Goal: Task Accomplishment & Management: Use online tool/utility

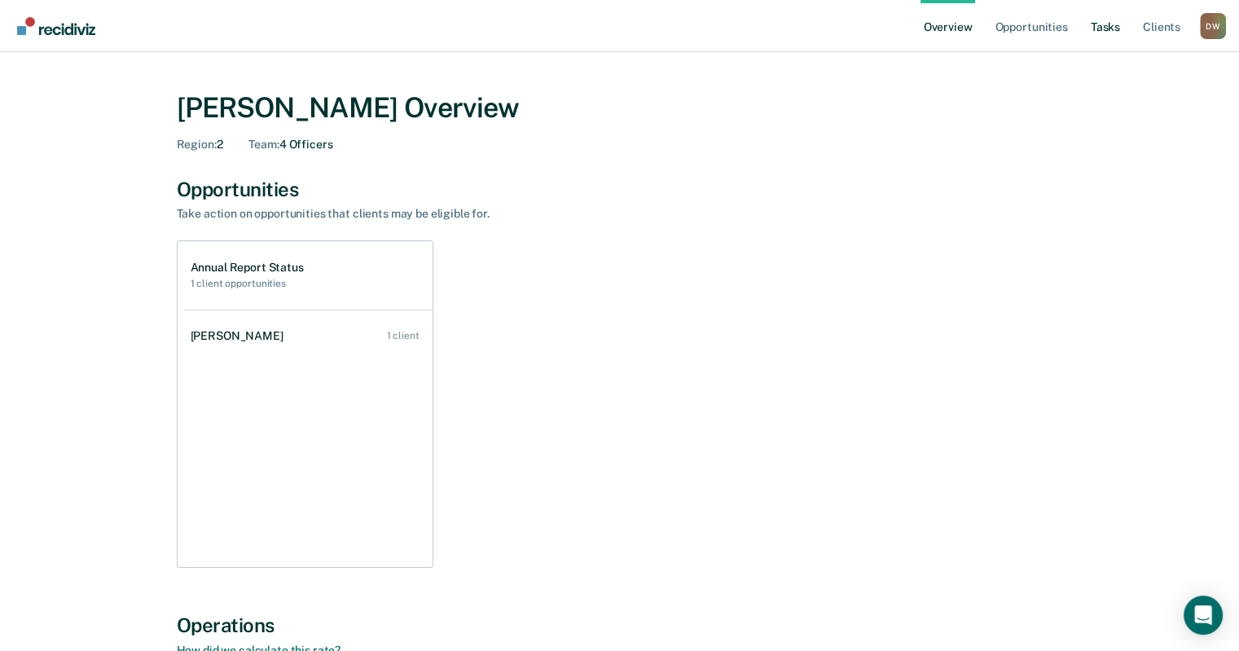
click at [1098, 31] on link "Tasks" at bounding box center [1106, 26] width 36 height 52
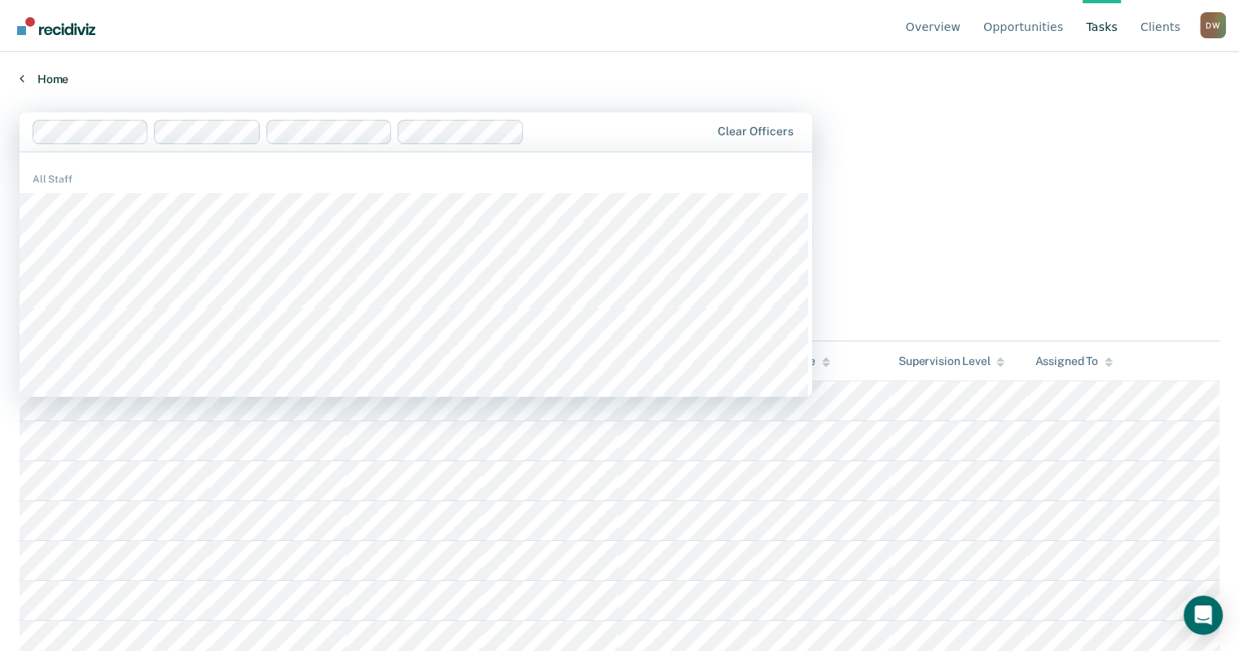
click at [259, 78] on link "Home" at bounding box center [620, 79] width 1200 height 15
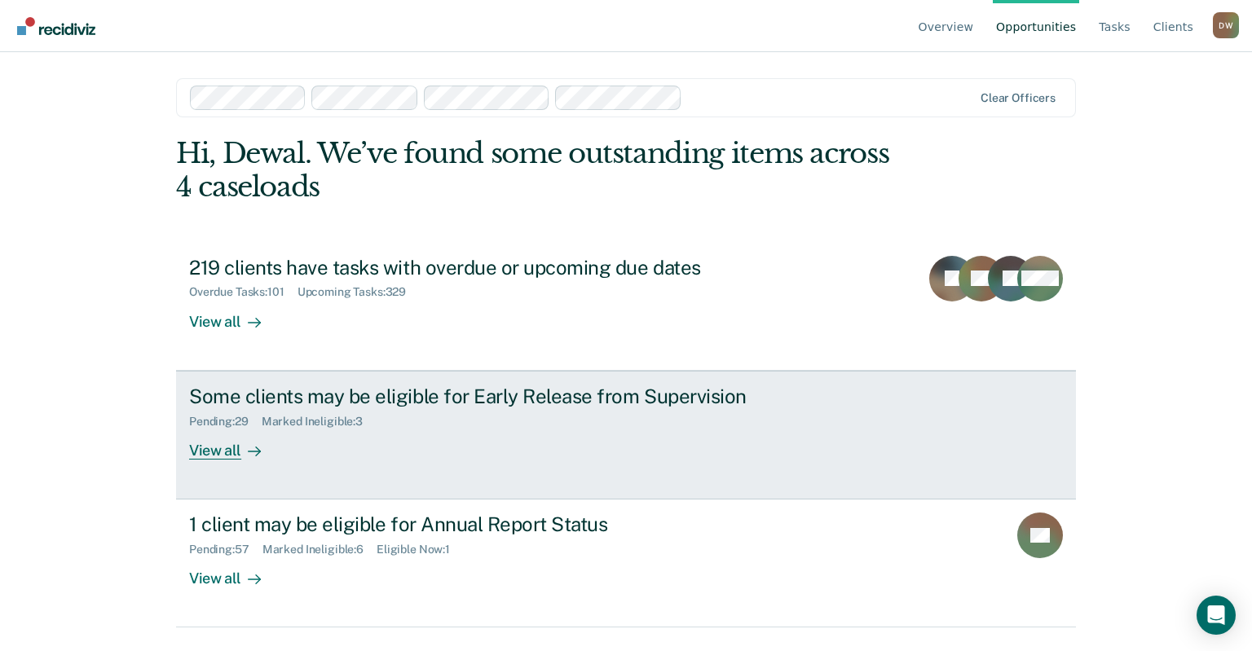
click at [218, 450] on div "View all" at bounding box center [234, 444] width 91 height 32
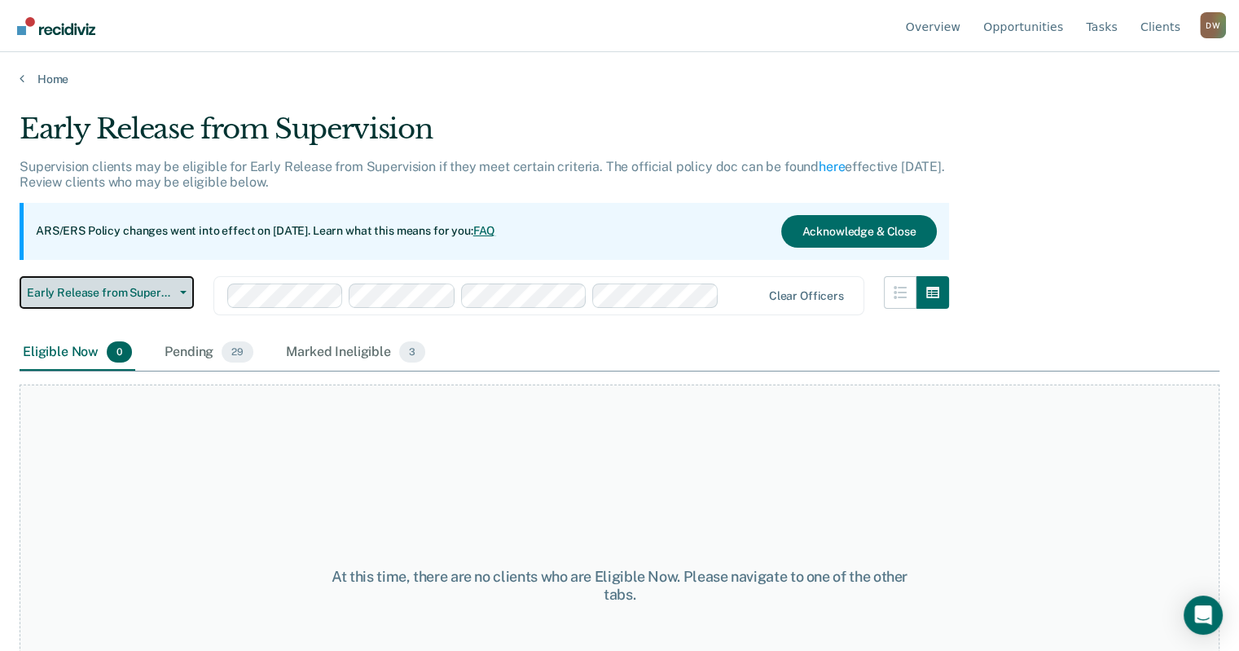
click at [120, 298] on span "Early Release from Supervision" at bounding box center [100, 293] width 147 height 14
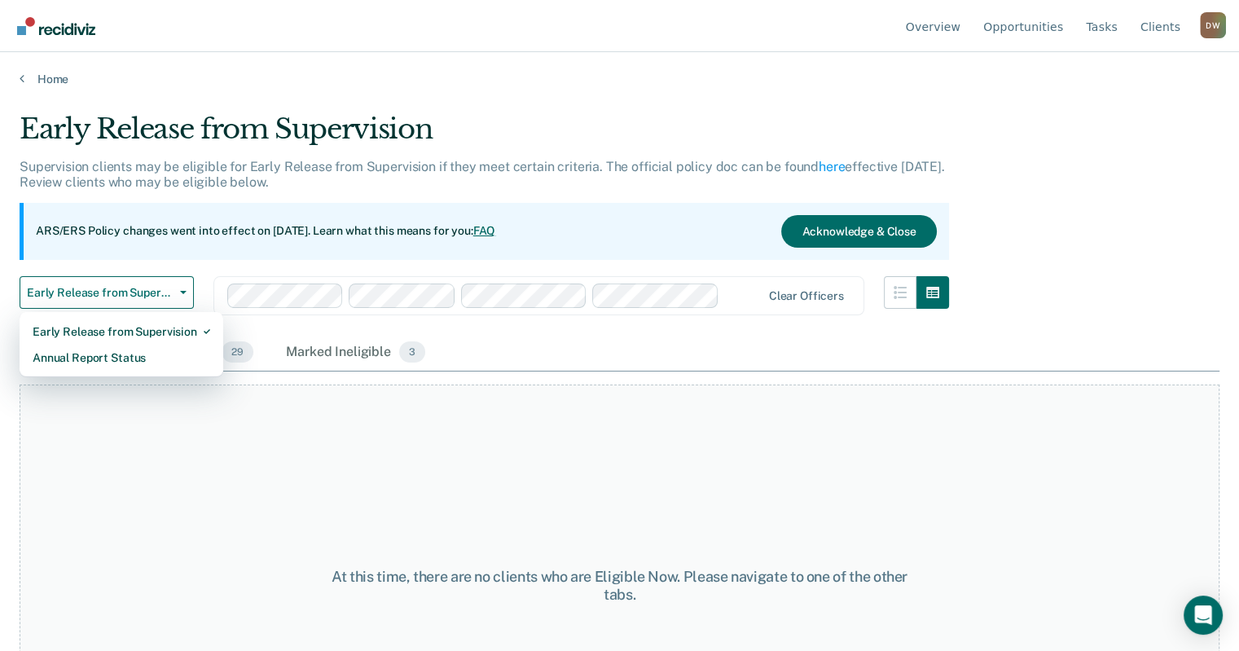
click at [238, 447] on div "At this time, there are no clients who are Eligible Now. Please navigate to one…" at bounding box center [620, 586] width 1200 height 403
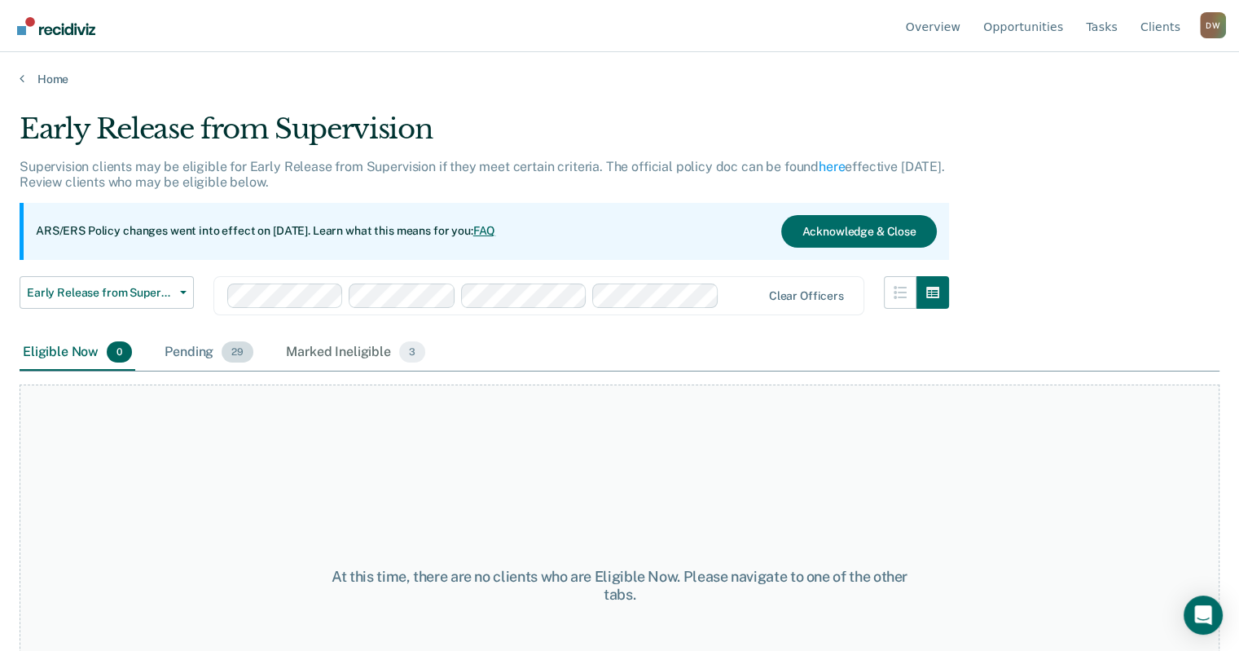
click at [228, 355] on span "29" at bounding box center [238, 351] width 32 height 21
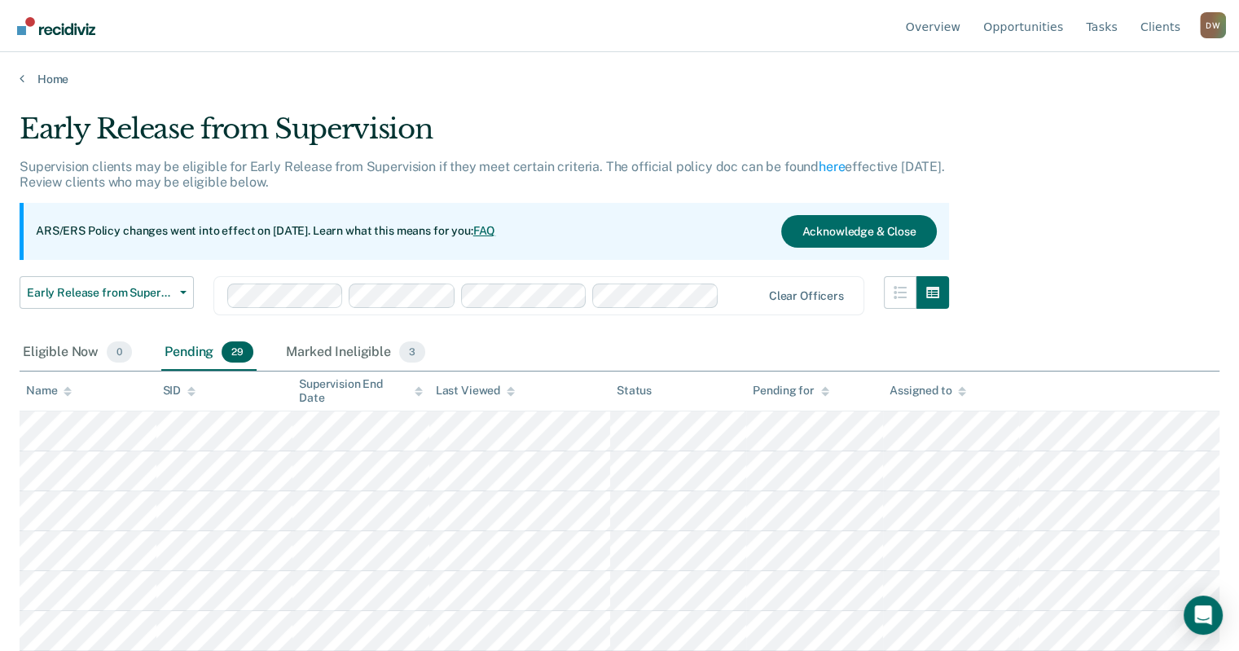
click at [236, 352] on span "29" at bounding box center [238, 351] width 32 height 21
click at [163, 298] on span "Early Release from Supervision" at bounding box center [100, 293] width 147 height 14
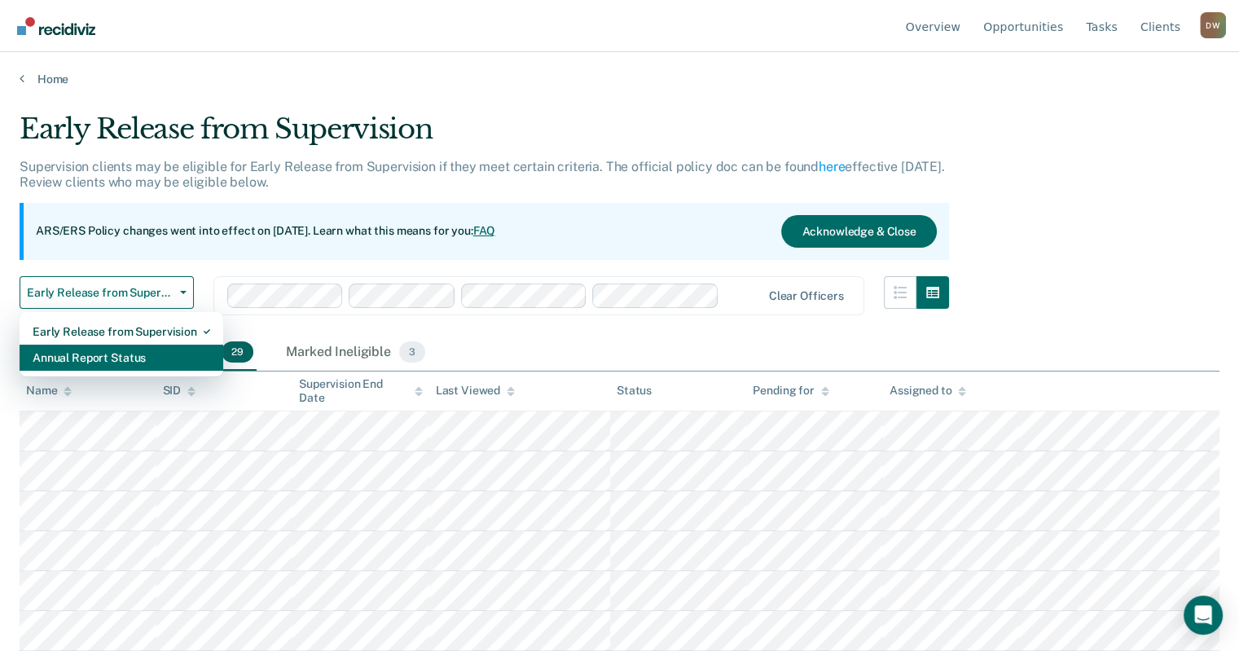
click at [152, 351] on div "Annual Report Status" at bounding box center [122, 358] width 178 height 26
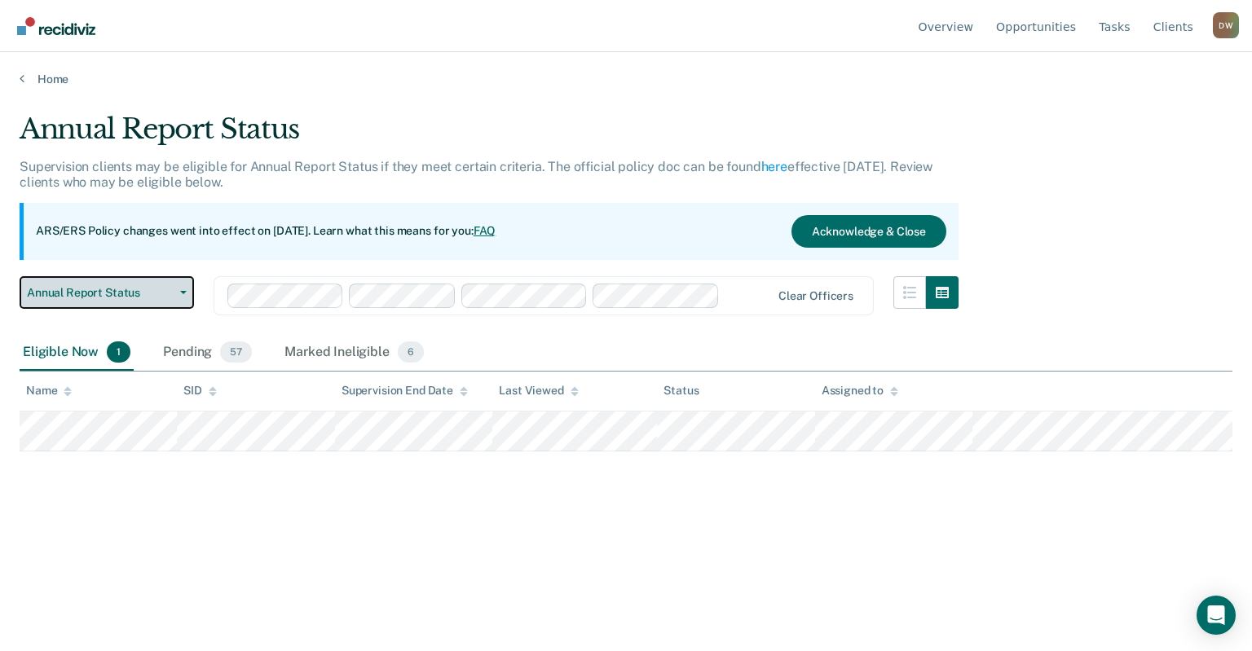
click at [172, 289] on span "Annual Report Status" at bounding box center [100, 293] width 147 height 14
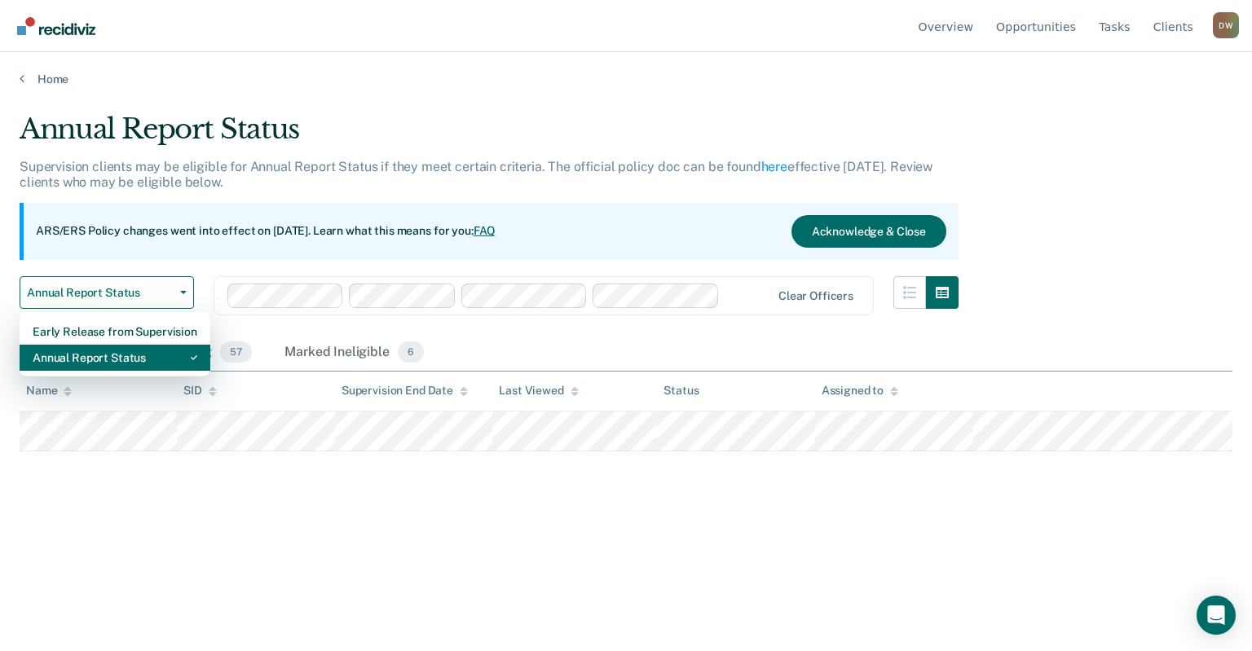
click at [144, 357] on div "Annual Report Status" at bounding box center [115, 358] width 165 height 26
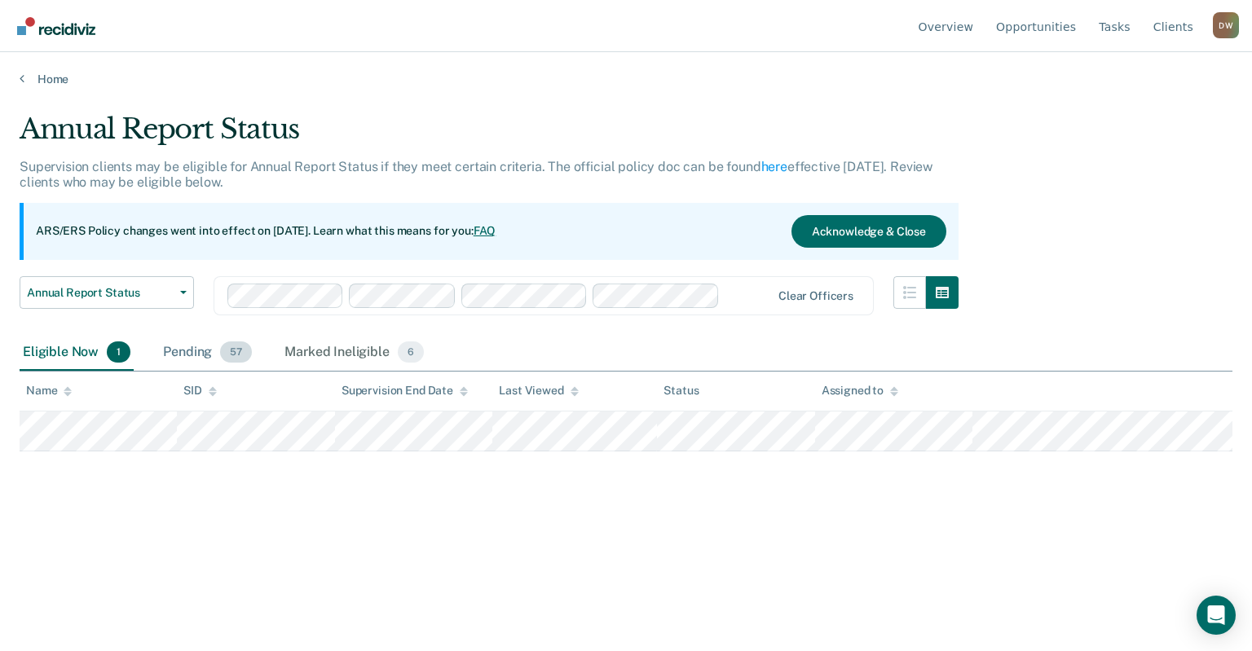
click at [231, 359] on span "57" at bounding box center [236, 351] width 32 height 21
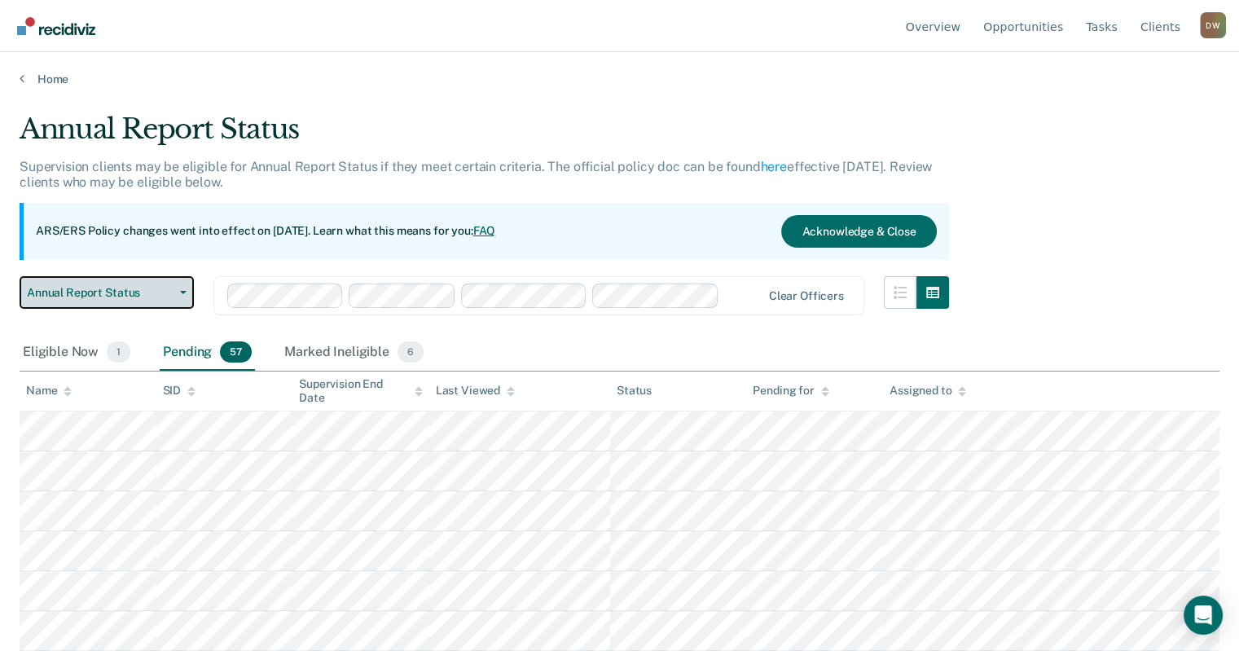
click at [121, 283] on button "Annual Report Status" at bounding box center [107, 292] width 174 height 33
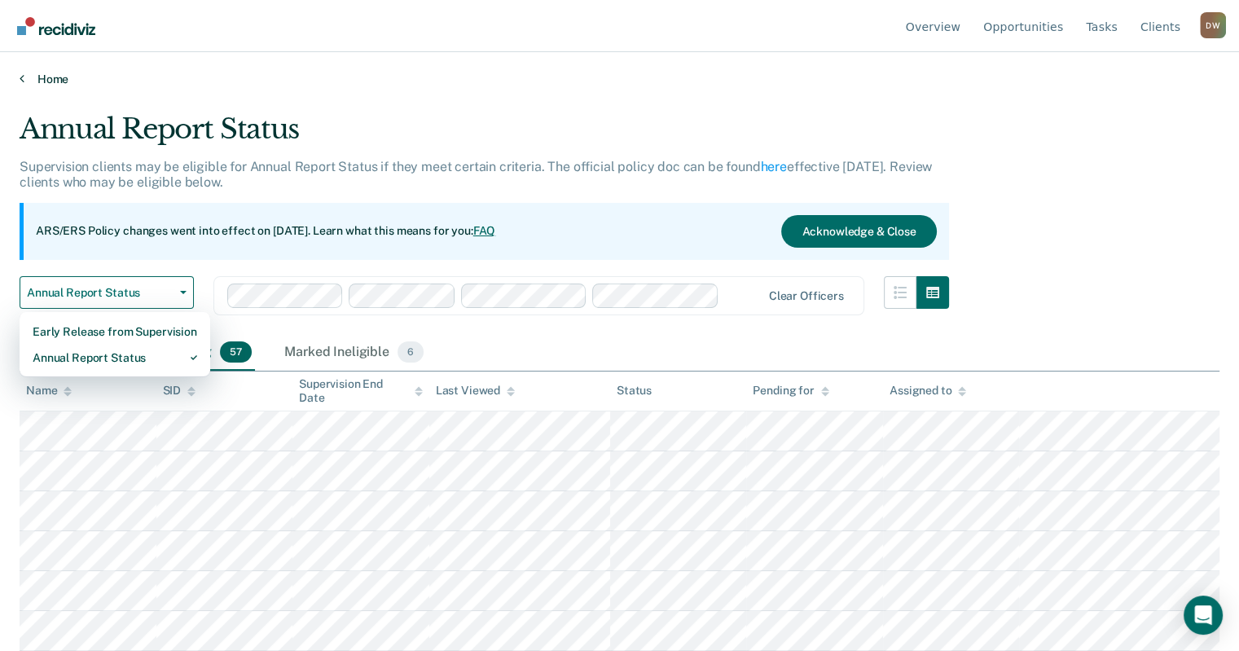
click at [29, 76] on link "Home" at bounding box center [620, 79] width 1200 height 15
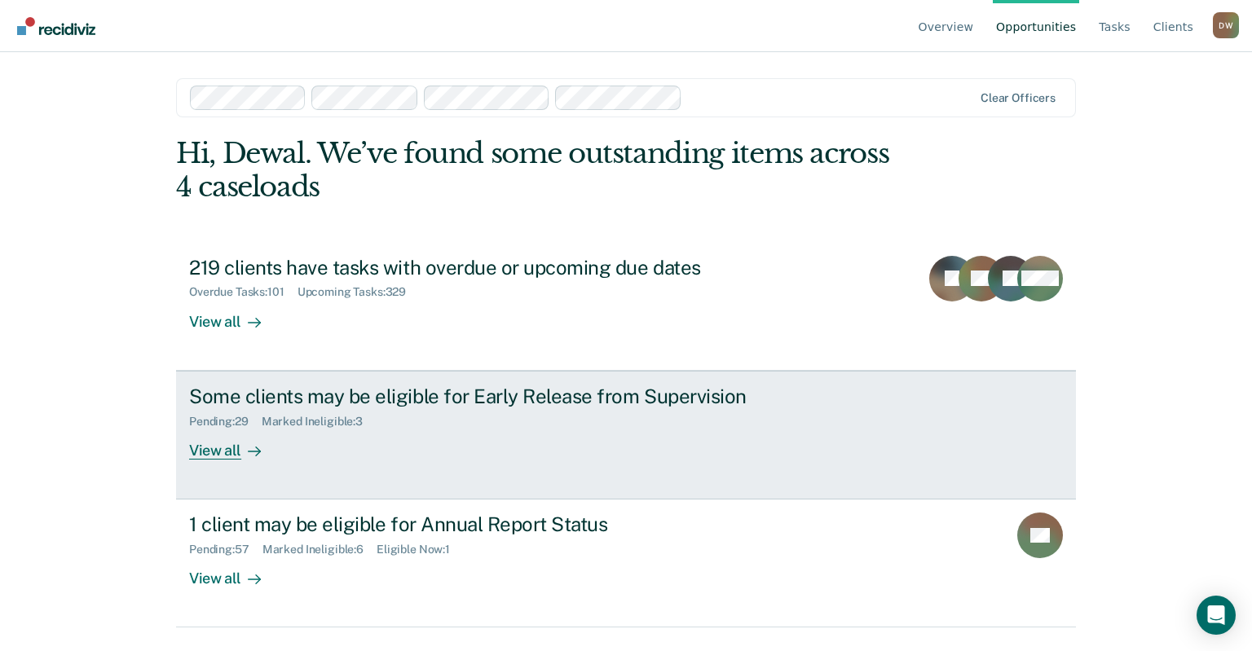
click at [227, 423] on div "Pending : 29" at bounding box center [225, 422] width 73 height 14
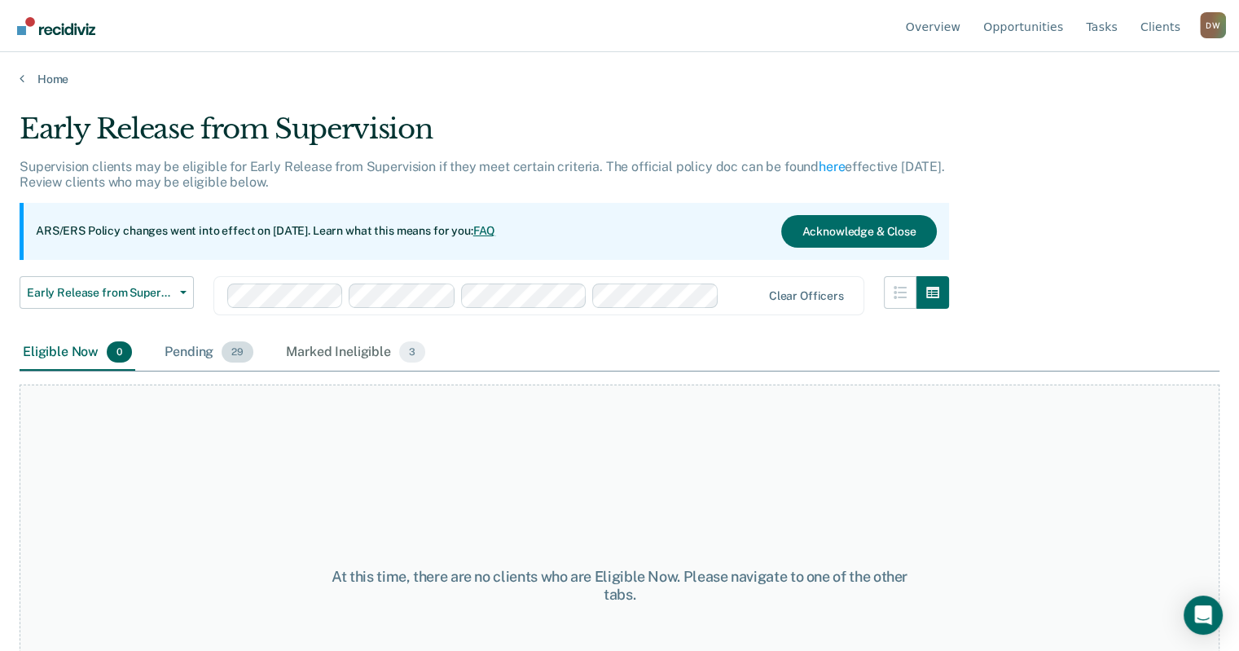
click at [233, 350] on span "29" at bounding box center [238, 351] width 32 height 21
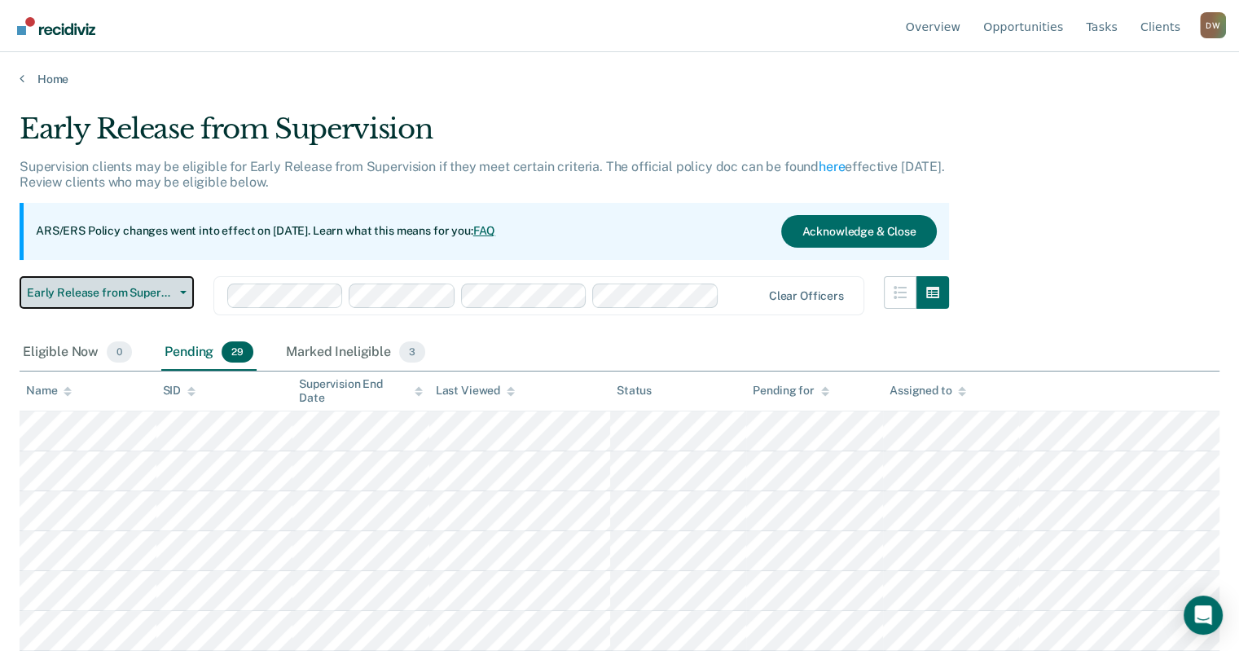
click at [183, 300] on button "Early Release from Supervision" at bounding box center [107, 292] width 174 height 33
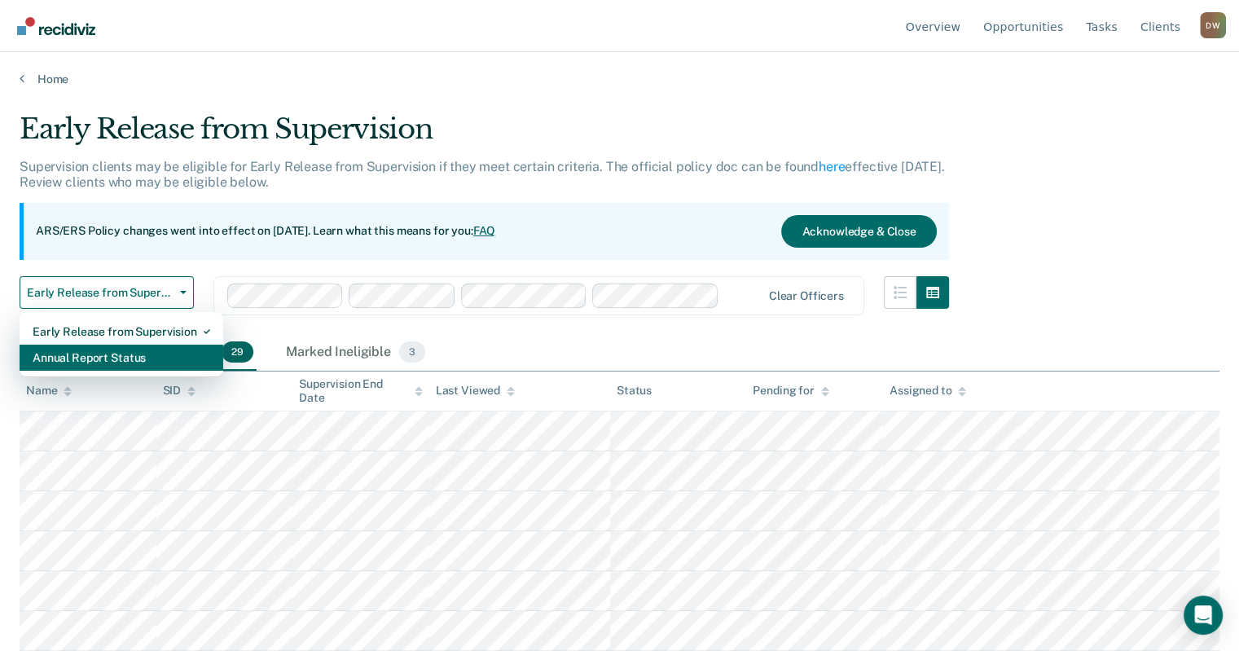
click at [149, 349] on div "Annual Report Status" at bounding box center [122, 358] width 178 height 26
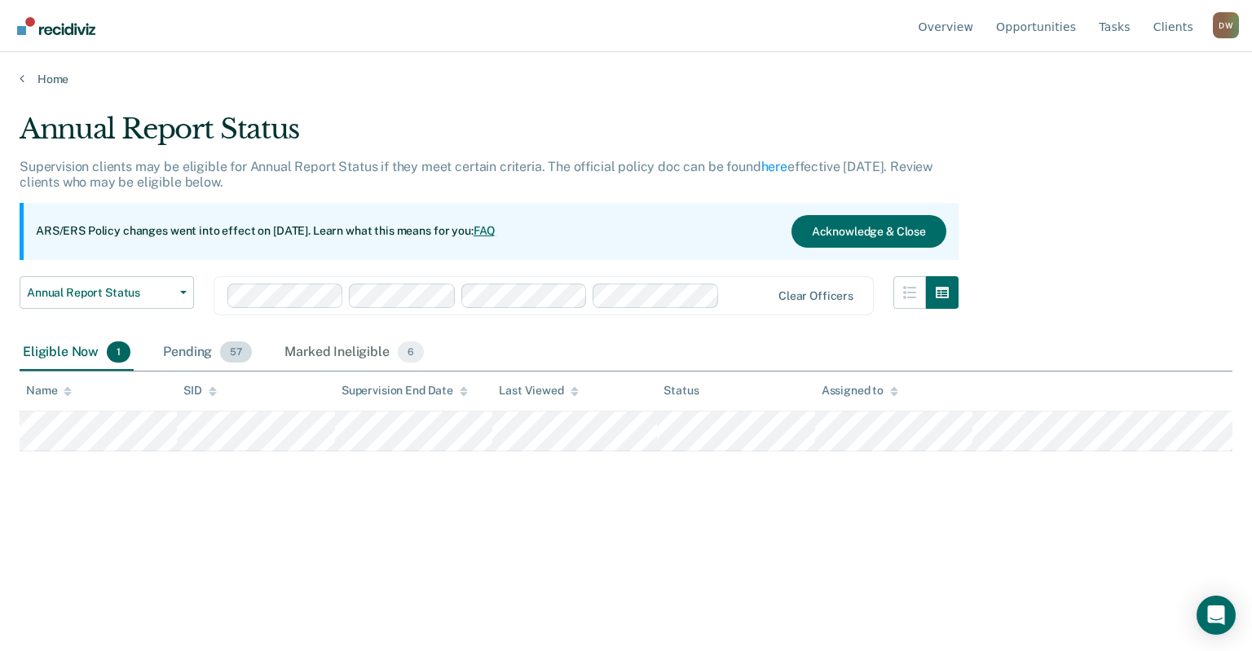
click at [235, 353] on span "57" at bounding box center [236, 351] width 32 height 21
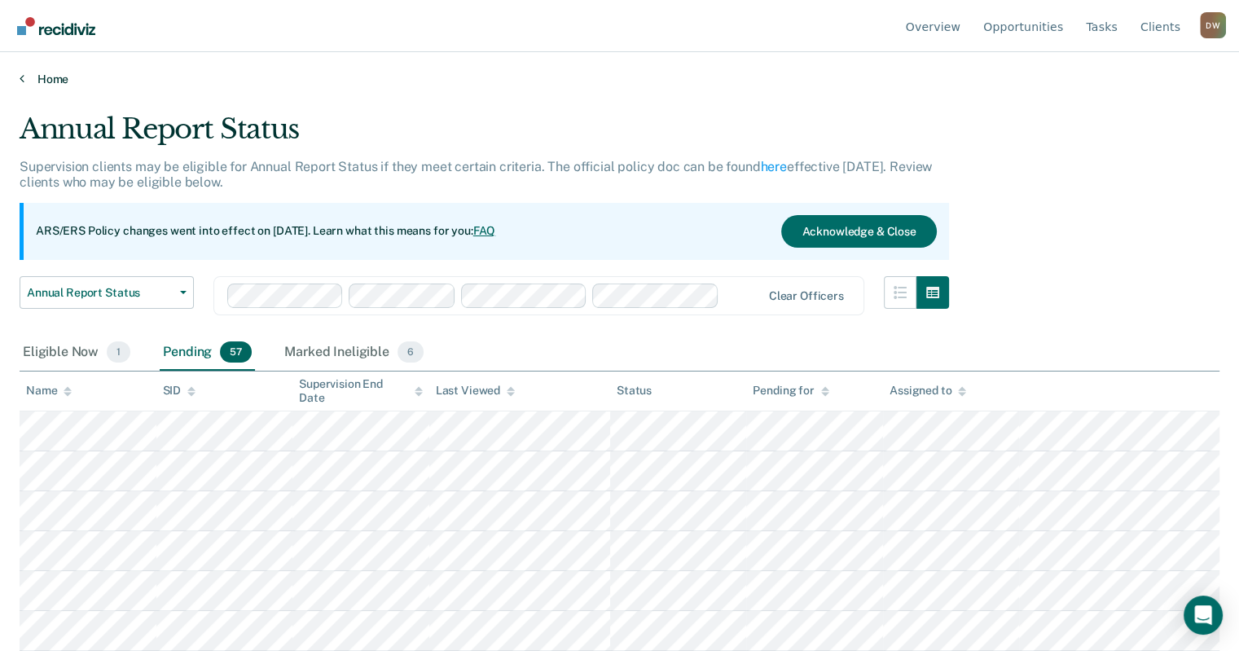
click at [34, 73] on link "Home" at bounding box center [620, 79] width 1200 height 15
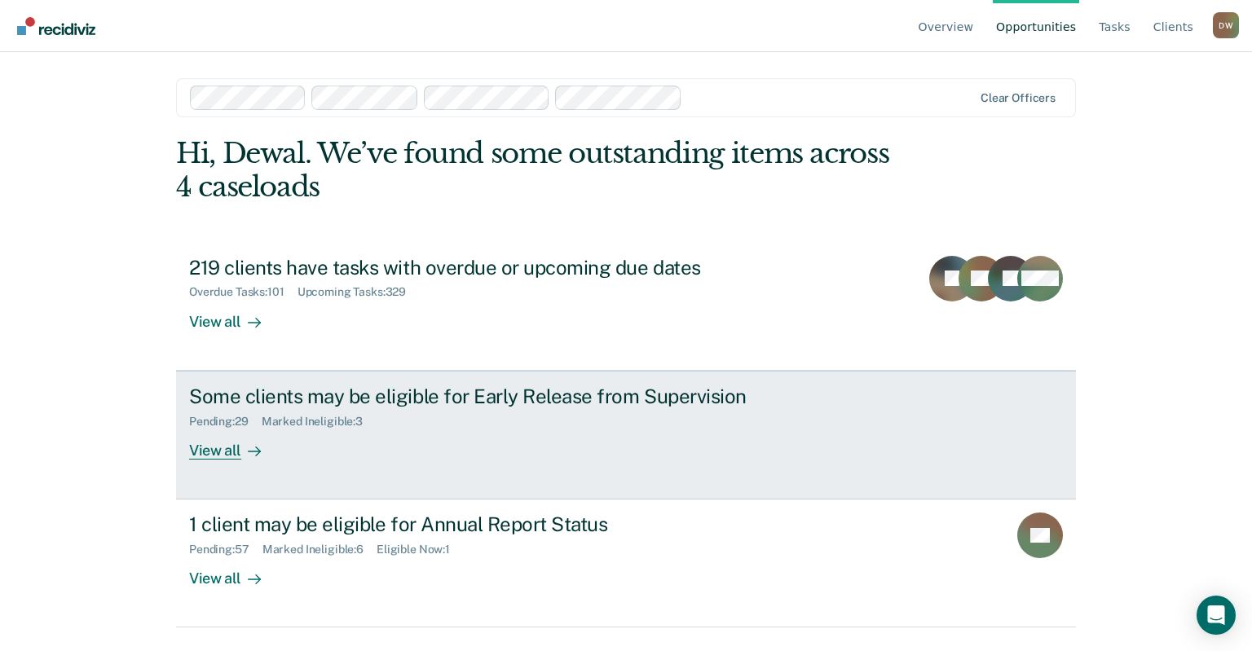
click at [207, 445] on div "View all" at bounding box center [234, 444] width 91 height 32
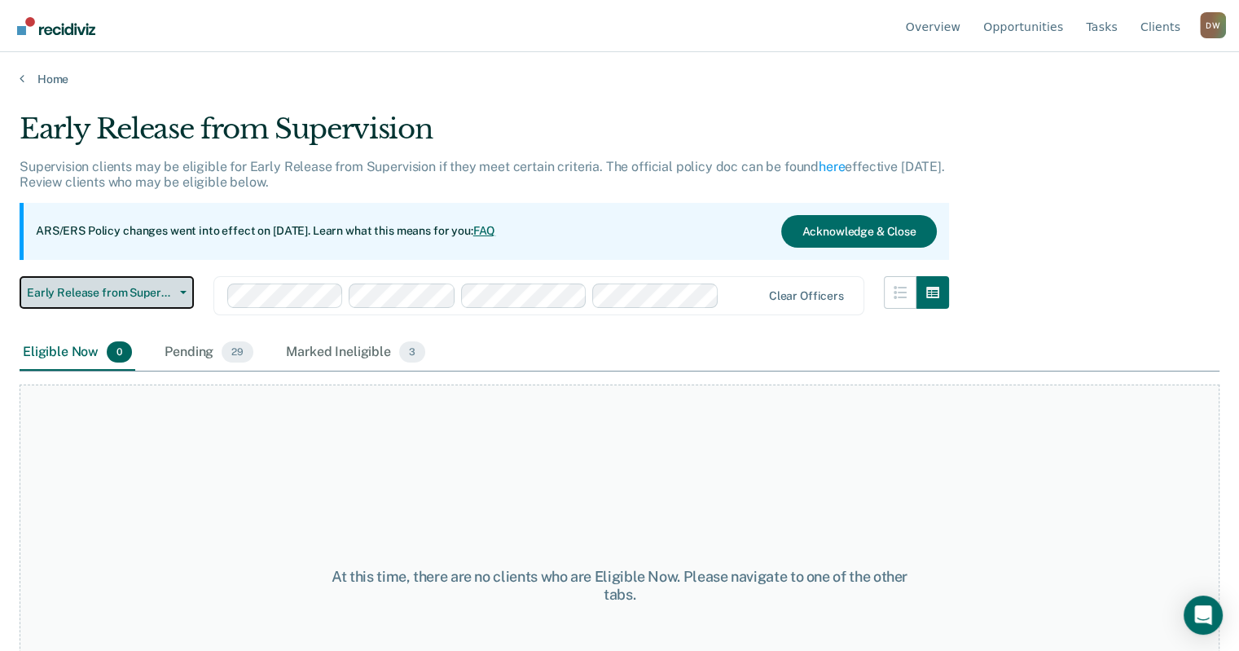
click at [183, 285] on button "Early Release from Supervision" at bounding box center [107, 292] width 174 height 33
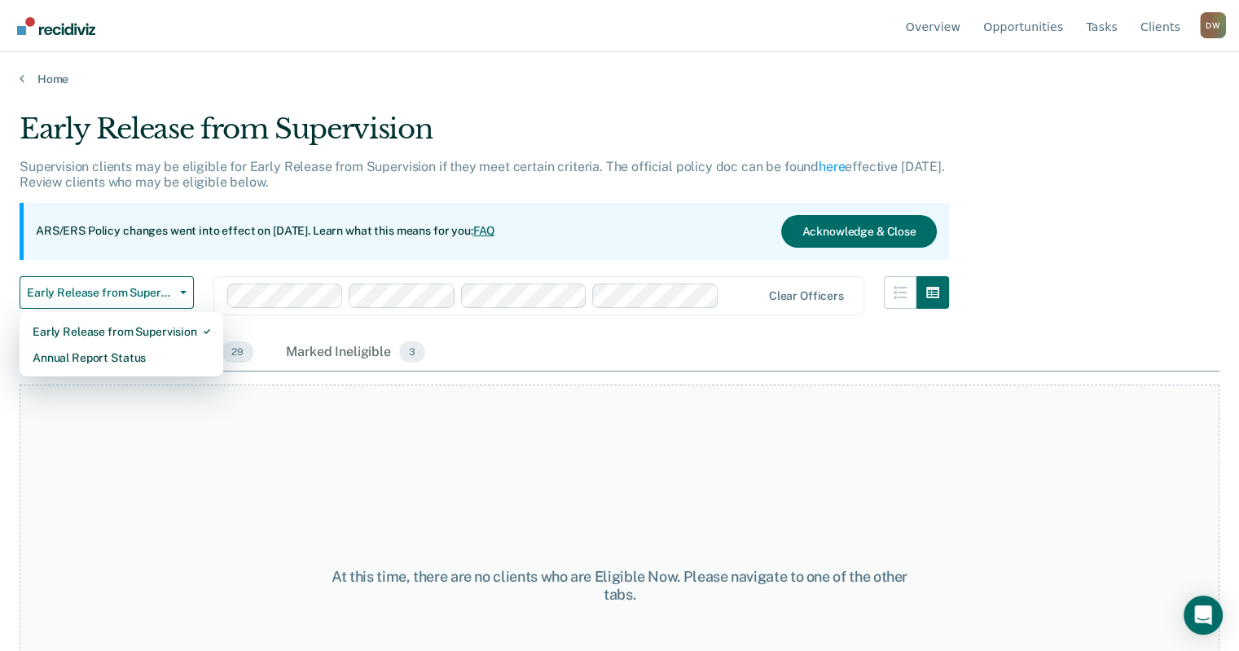
click at [486, 413] on div "At this time, there are no clients who are Eligible Now. Please navigate to one…" at bounding box center [620, 586] width 1200 height 403
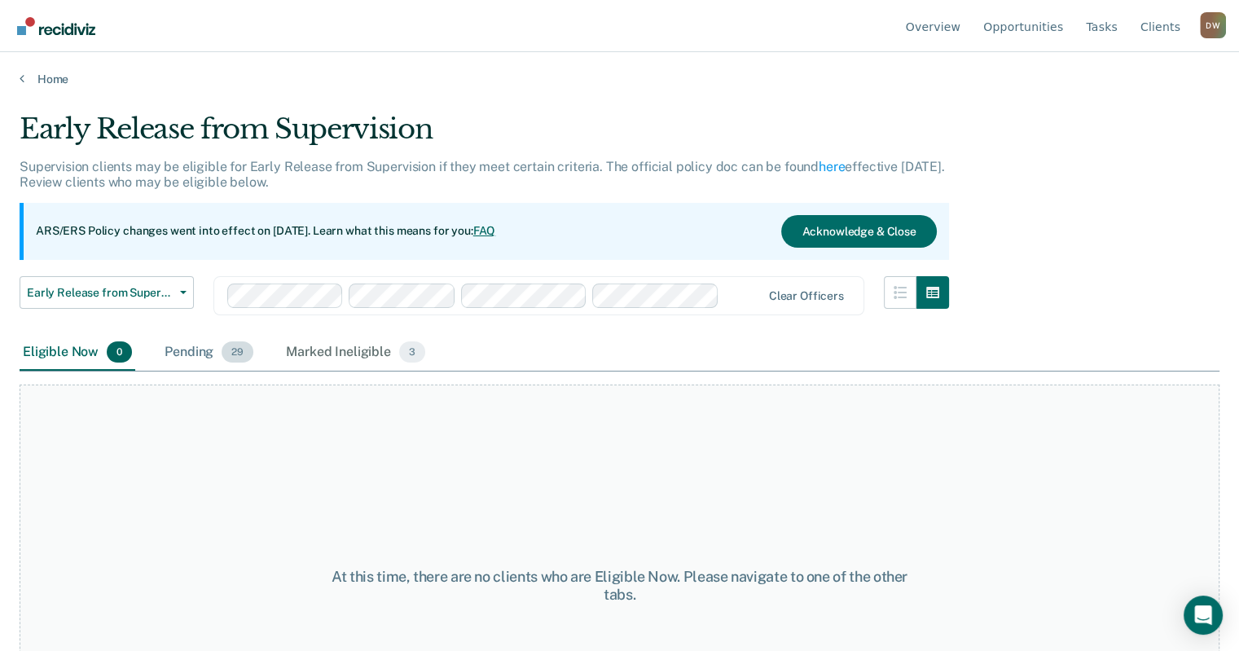
click at [232, 353] on span "29" at bounding box center [238, 351] width 32 height 21
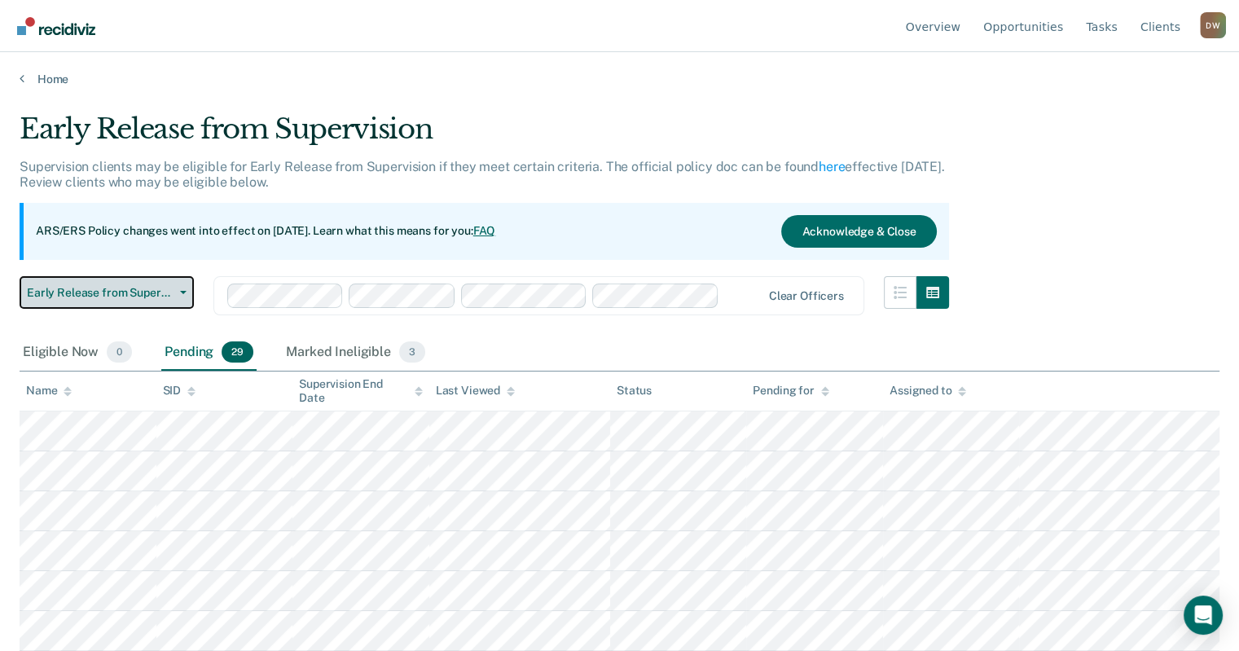
click at [185, 293] on icon "button" at bounding box center [183, 292] width 7 height 3
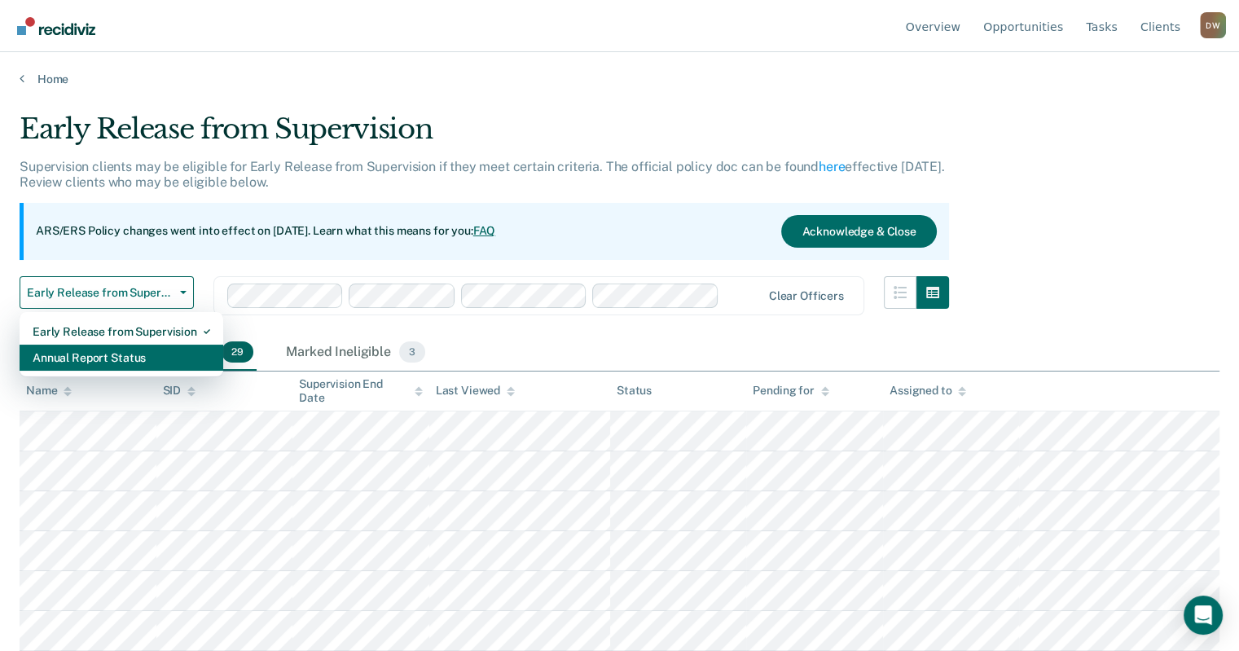
click at [156, 354] on div "Annual Report Status" at bounding box center [122, 358] width 178 height 26
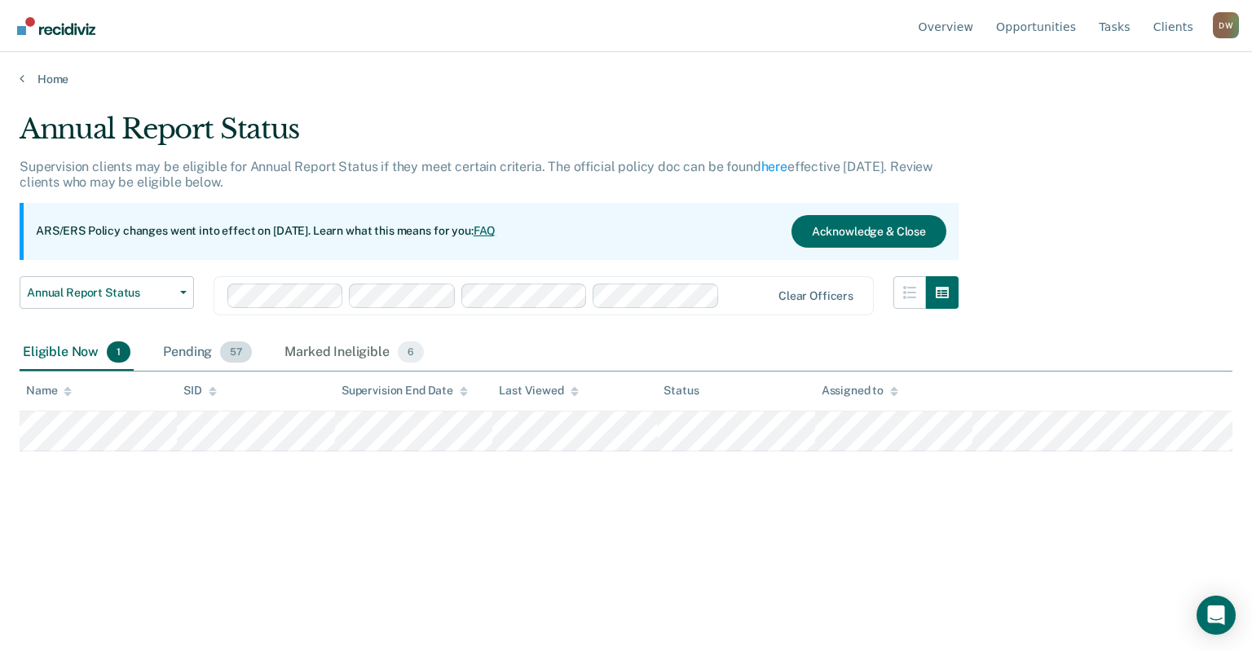
click at [238, 358] on span "57" at bounding box center [236, 351] width 32 height 21
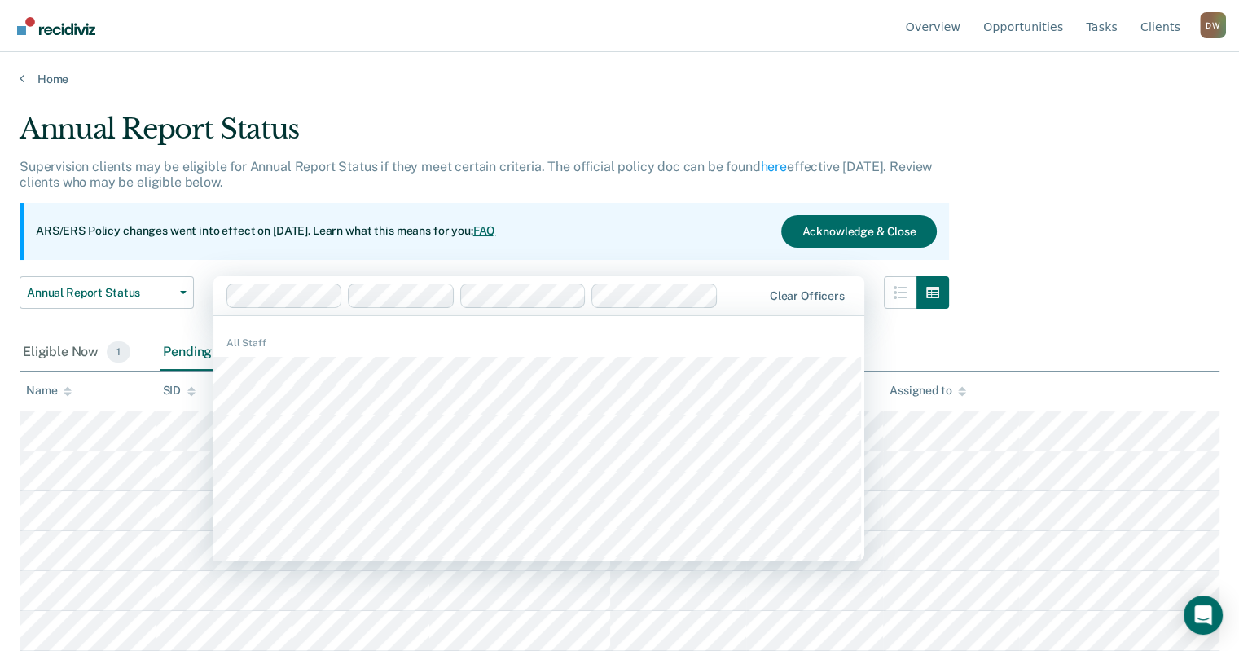
click at [1065, 324] on div "Annual Report Status Supervision clients may be eligible for Annual Report Stat…" at bounding box center [620, 320] width 1200 height 416
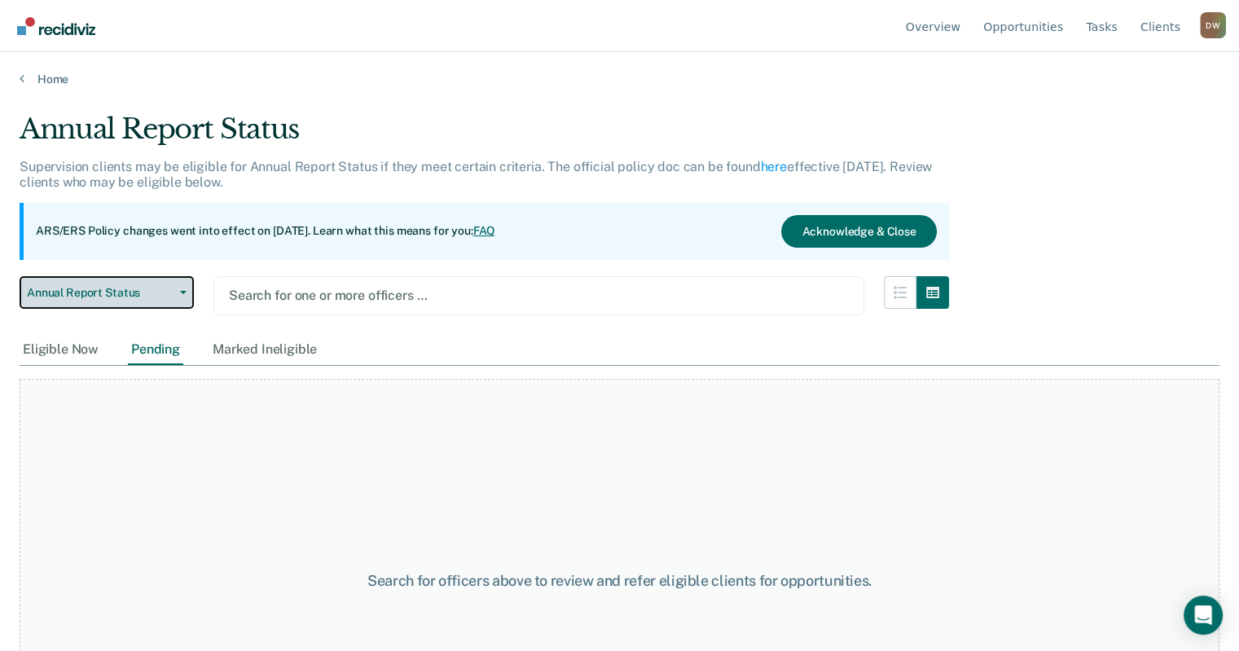
click at [137, 298] on span "Annual Report Status" at bounding box center [100, 293] width 147 height 14
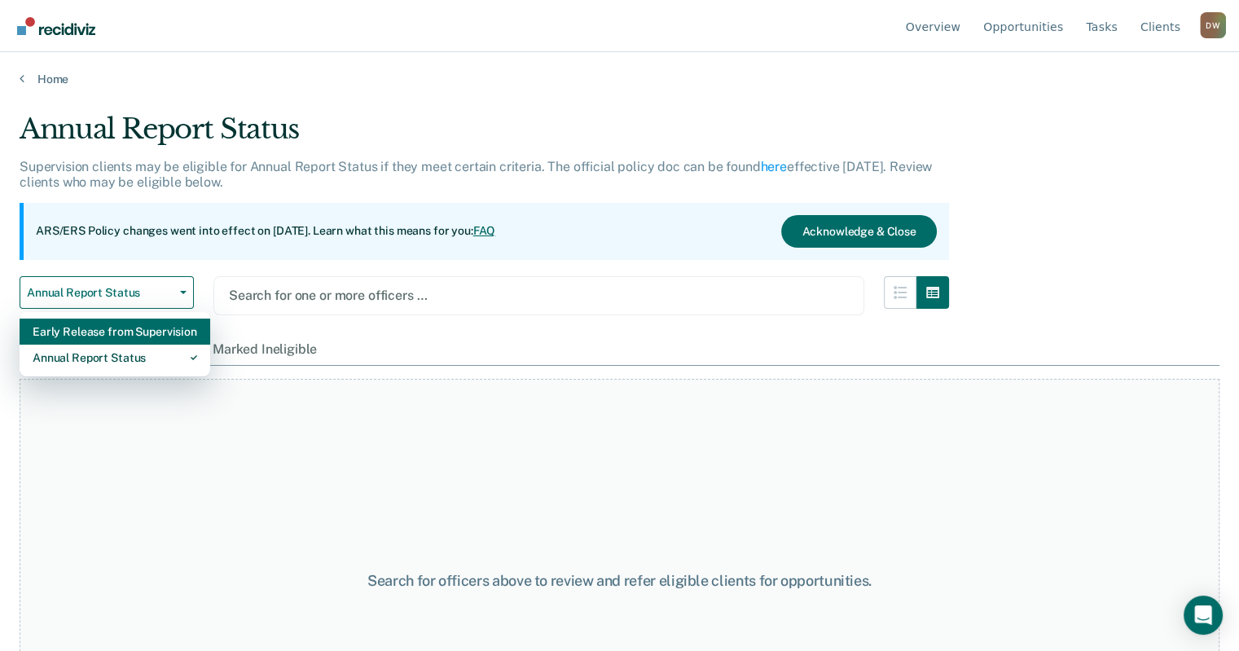
click at [113, 338] on div "Early Release from Supervision" at bounding box center [115, 332] width 165 height 26
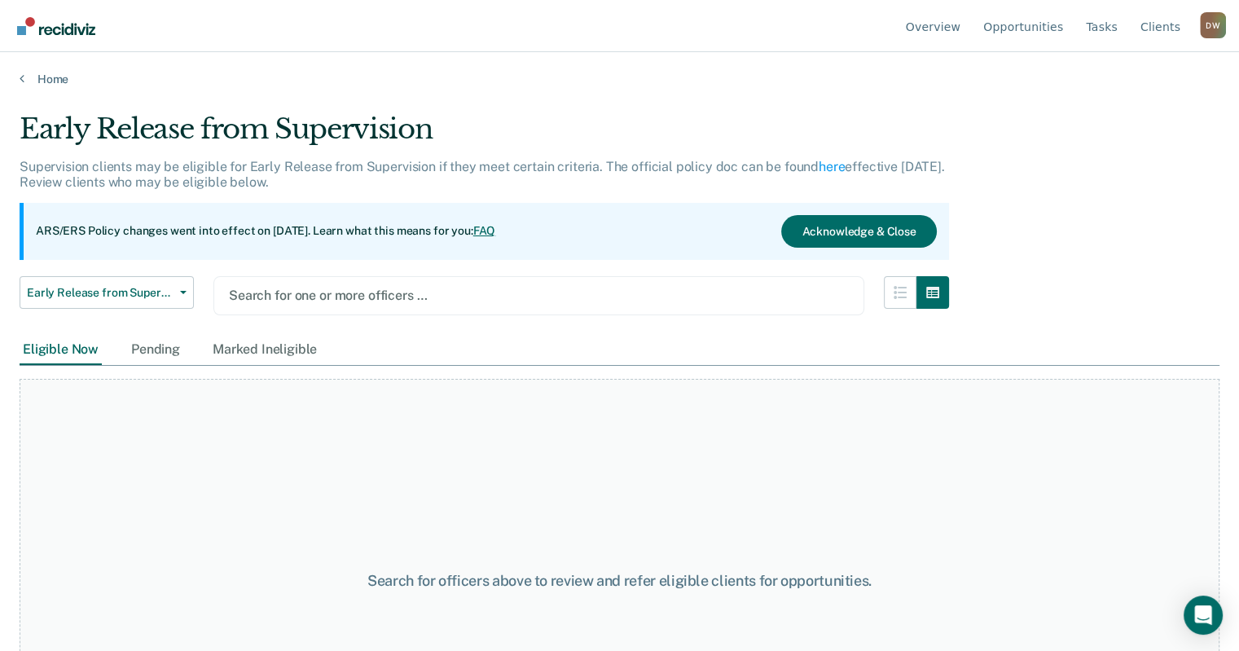
click at [394, 299] on div at bounding box center [539, 295] width 620 height 19
click at [451, 294] on div at bounding box center [539, 295] width 620 height 19
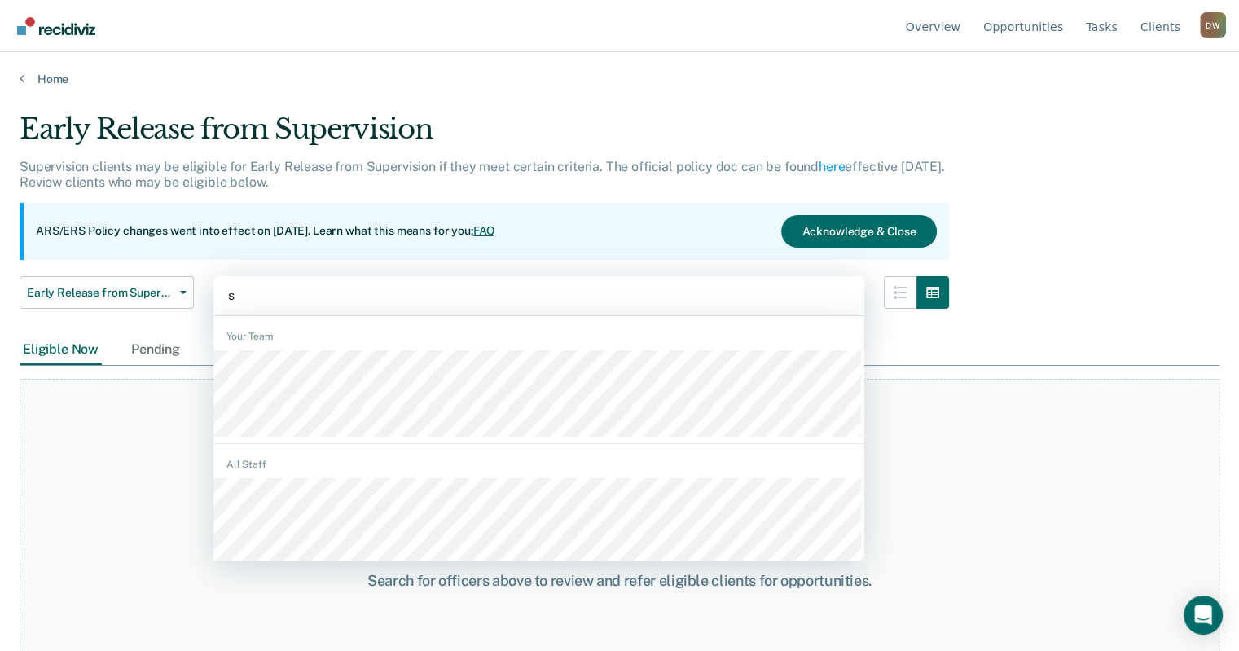
type input "sw"
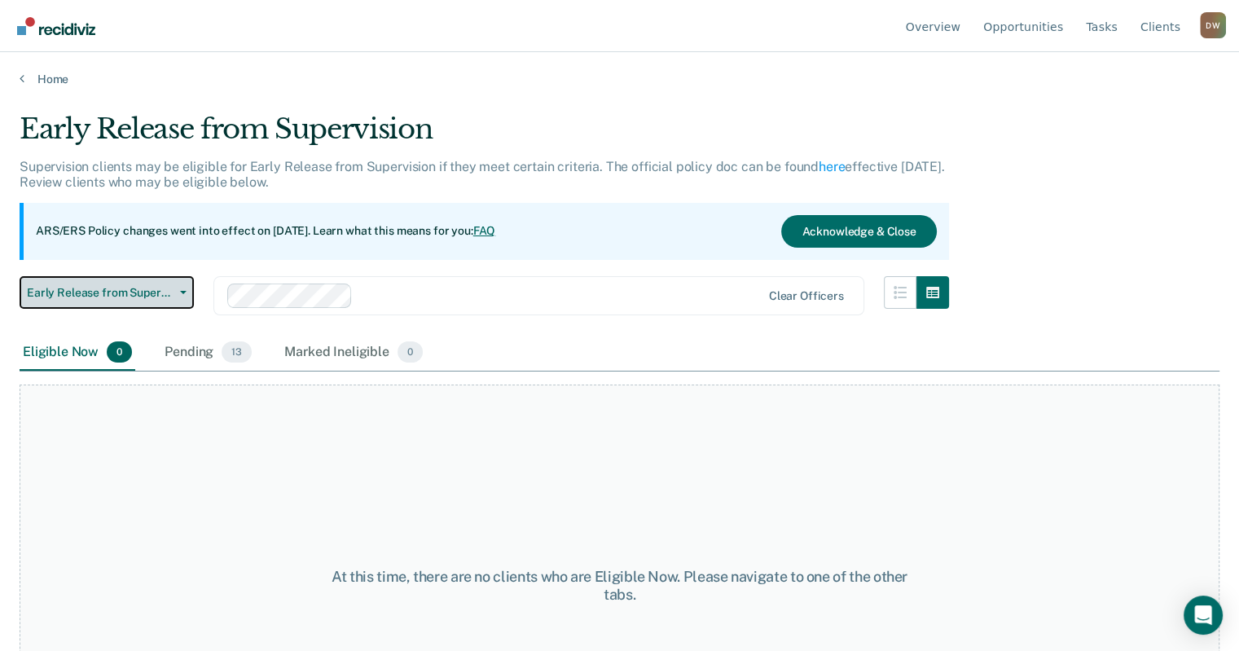
click at [123, 299] on button "Early Release from Supervision" at bounding box center [107, 292] width 174 height 33
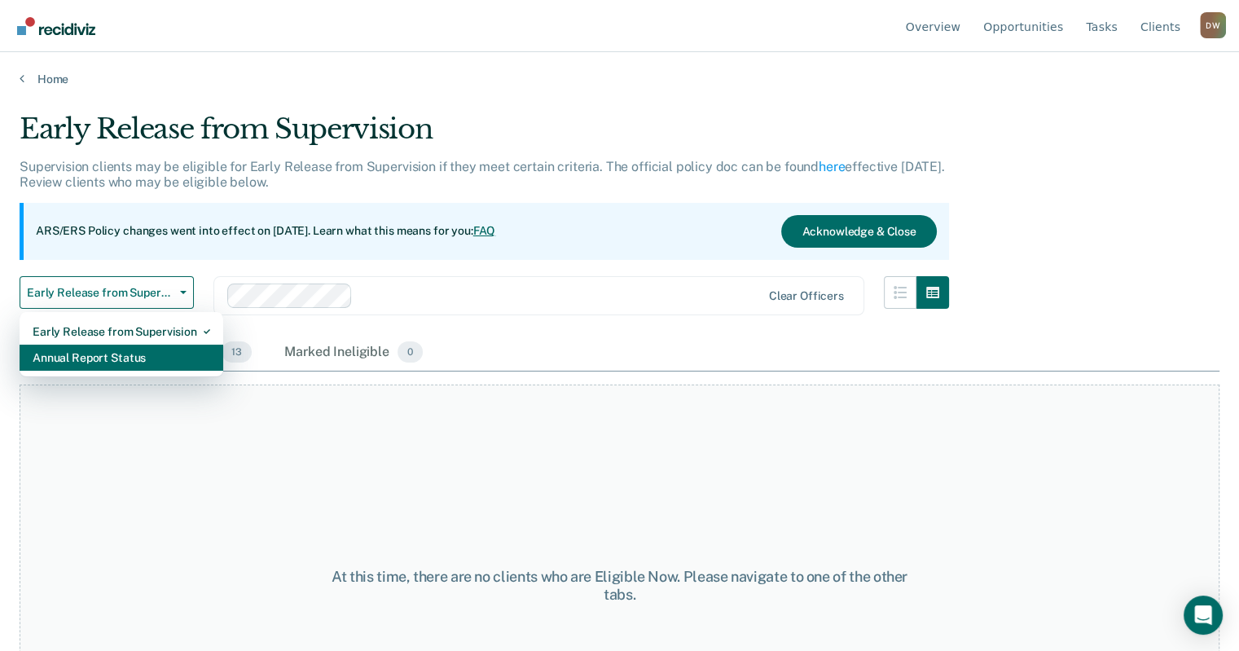
click at [117, 352] on div "Annual Report Status" at bounding box center [122, 358] width 178 height 26
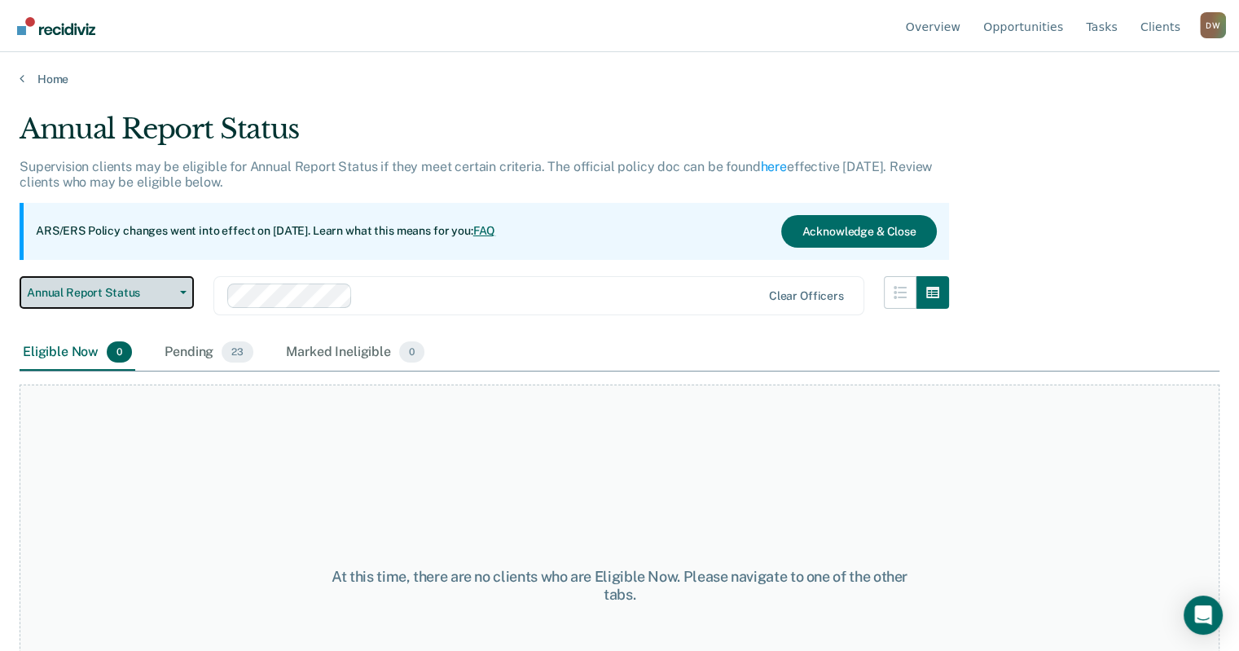
click at [185, 293] on icon "button" at bounding box center [183, 292] width 7 height 3
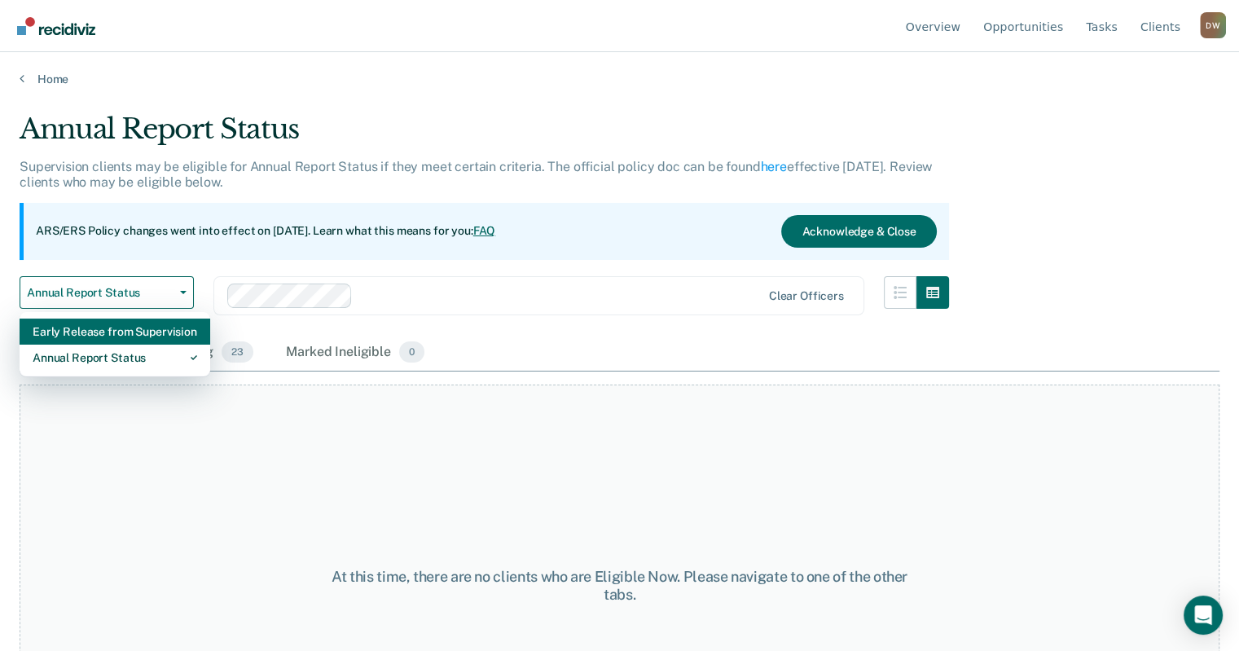
click at [165, 328] on div "Early Release from Supervision" at bounding box center [115, 332] width 165 height 26
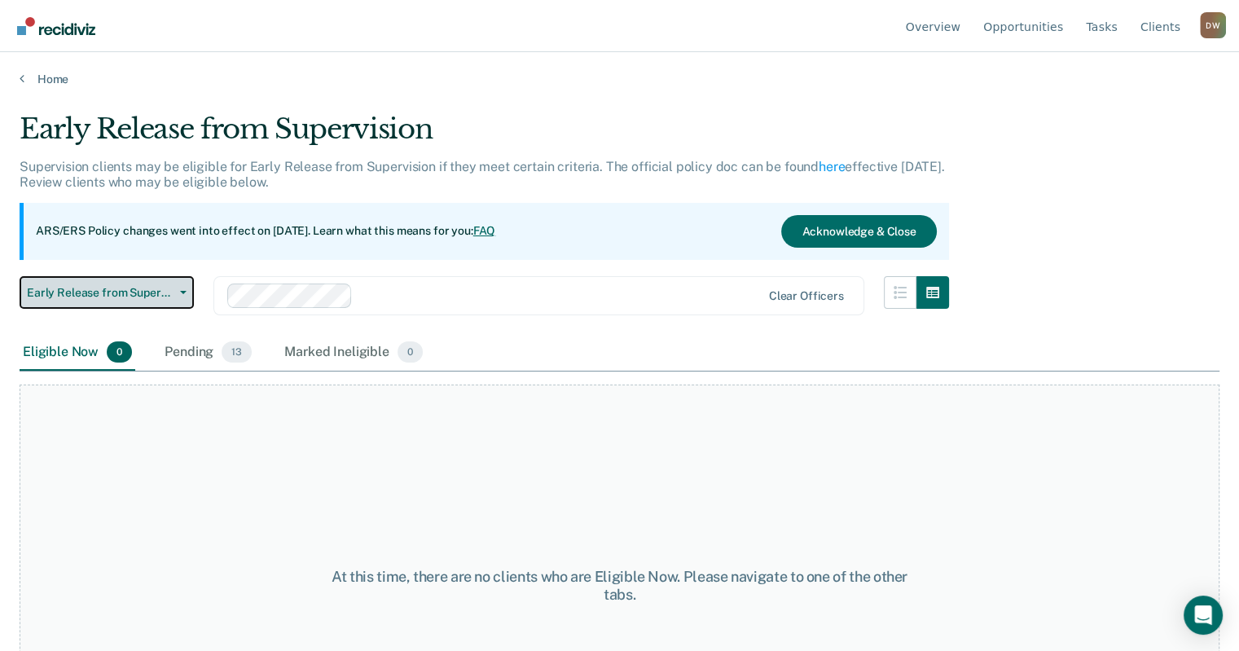
click at [183, 293] on icon "button" at bounding box center [183, 292] width 7 height 3
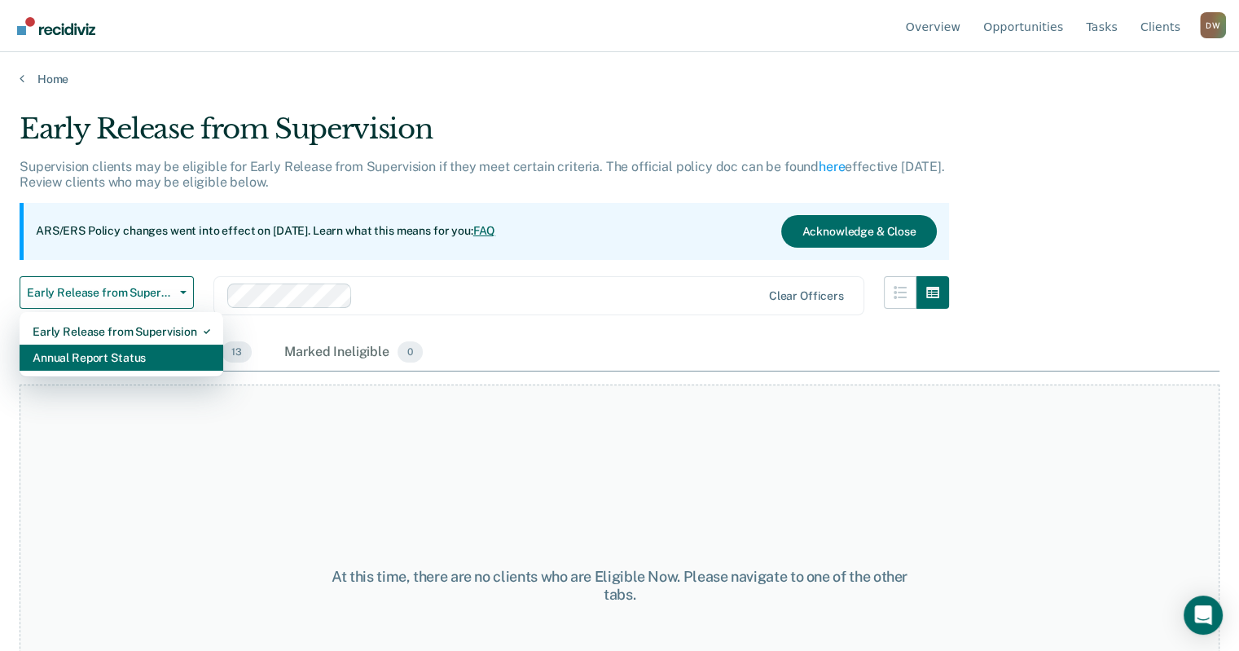
click at [143, 346] on div "Annual Report Status" at bounding box center [122, 358] width 178 height 26
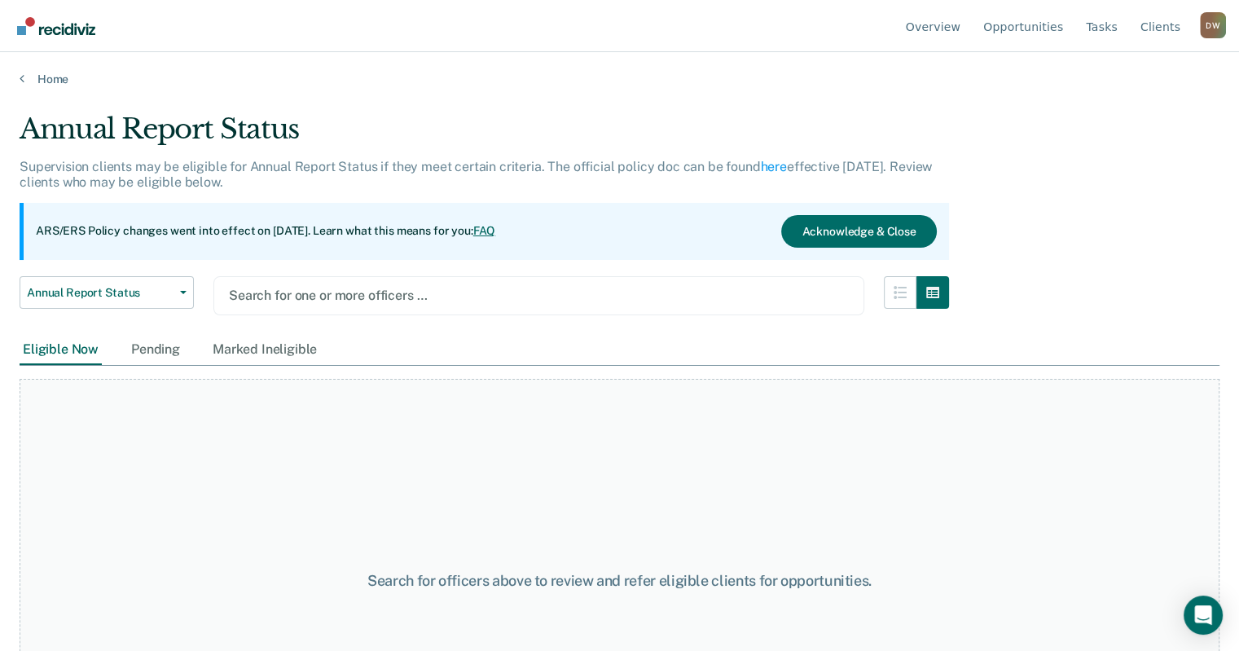
click at [488, 287] on div at bounding box center [539, 295] width 620 height 19
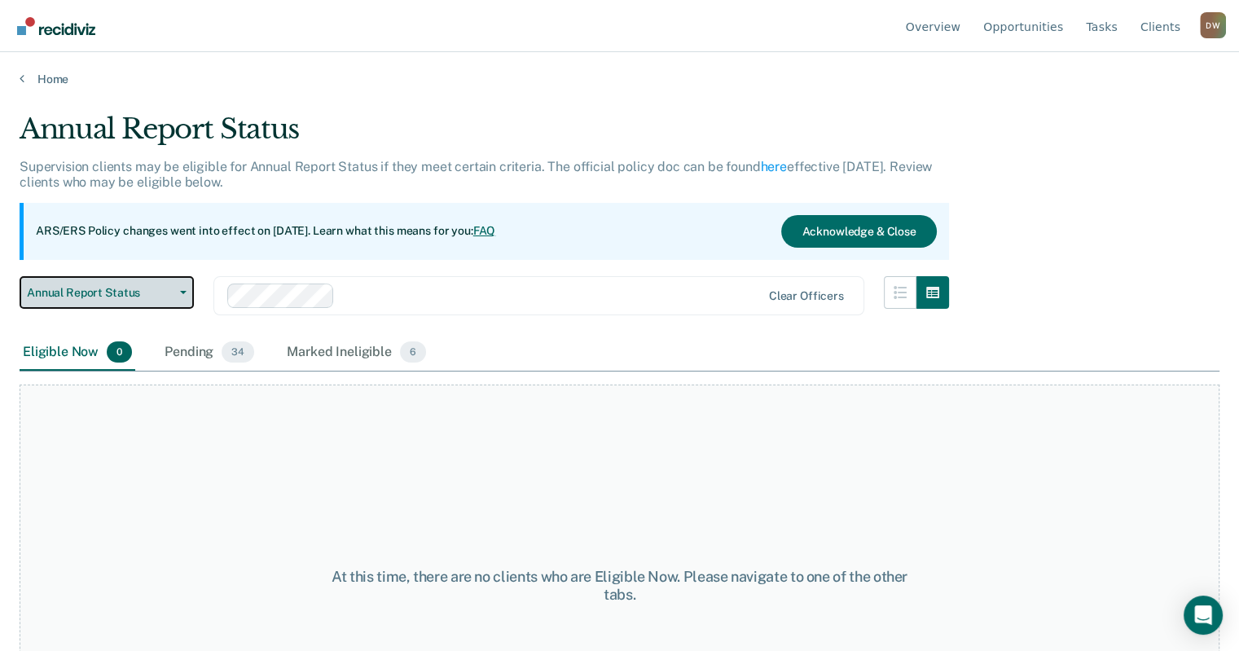
click at [165, 304] on button "Annual Report Status" at bounding box center [107, 292] width 174 height 33
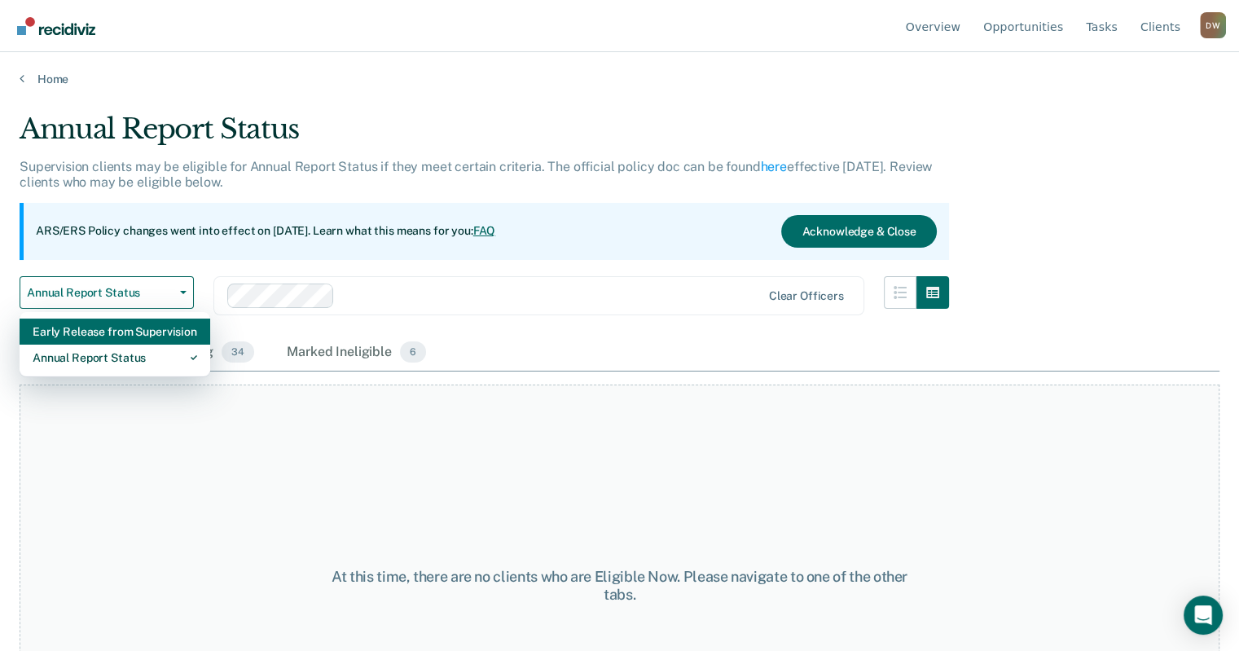
click at [150, 334] on div "Early Release from Supervision" at bounding box center [115, 332] width 165 height 26
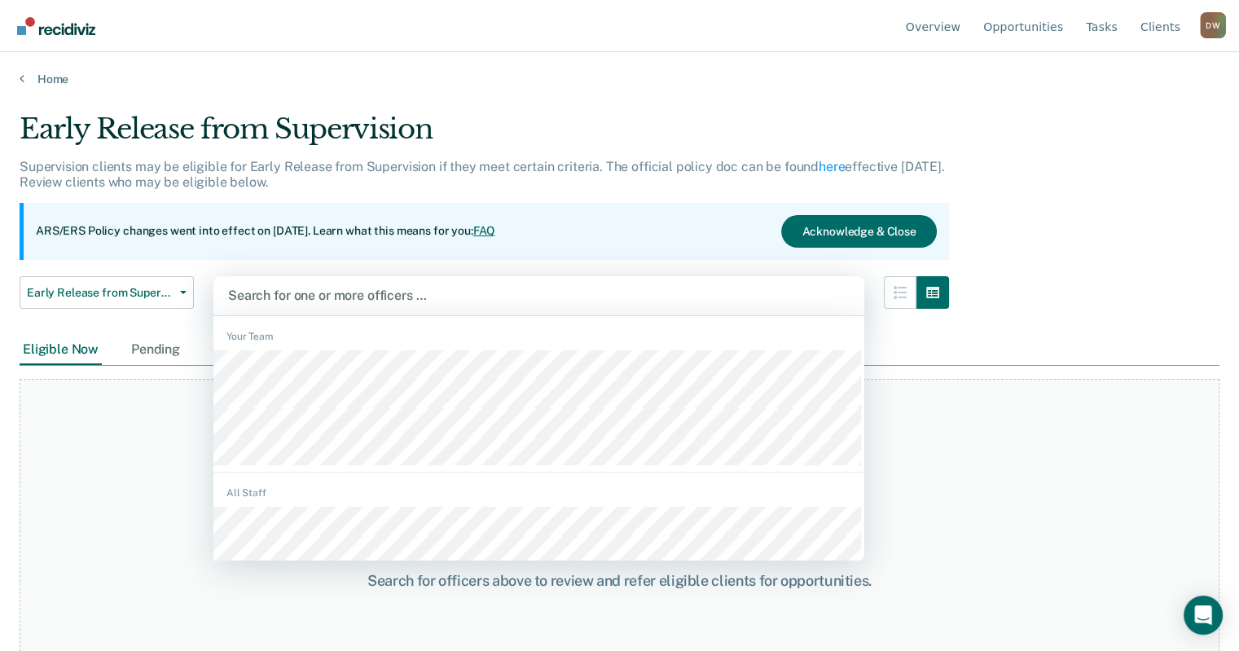
click at [720, 299] on div at bounding box center [539, 295] width 622 height 19
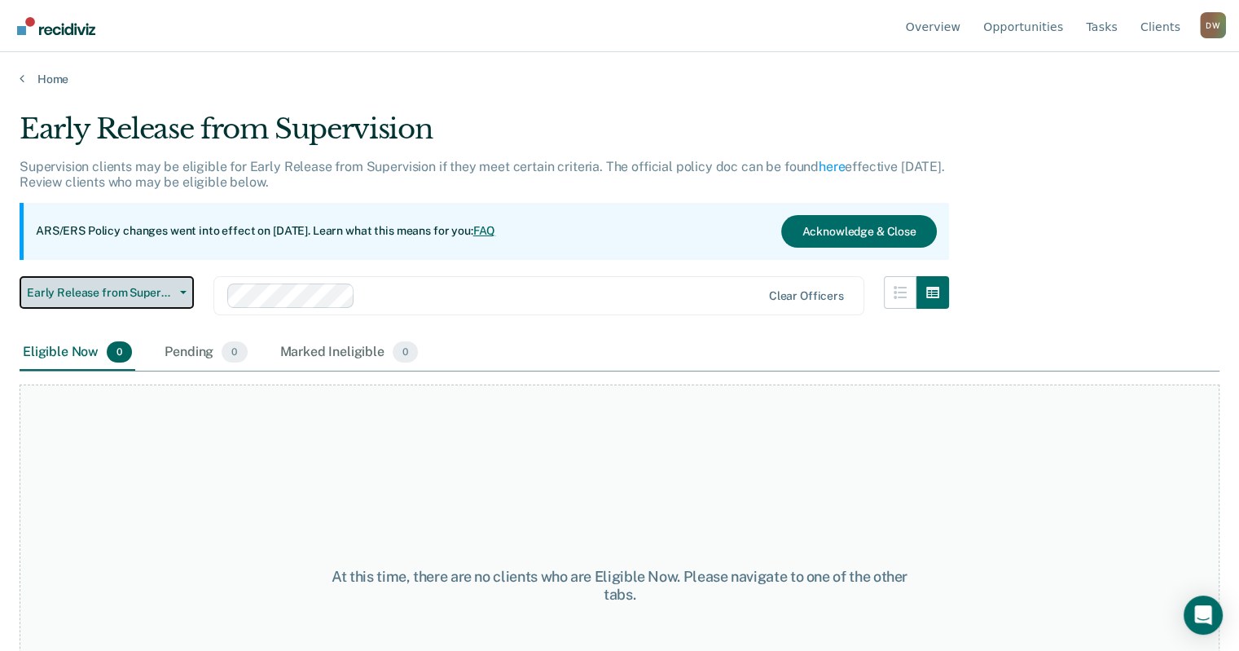
click at [161, 302] on button "Early Release from Supervision" at bounding box center [107, 292] width 174 height 33
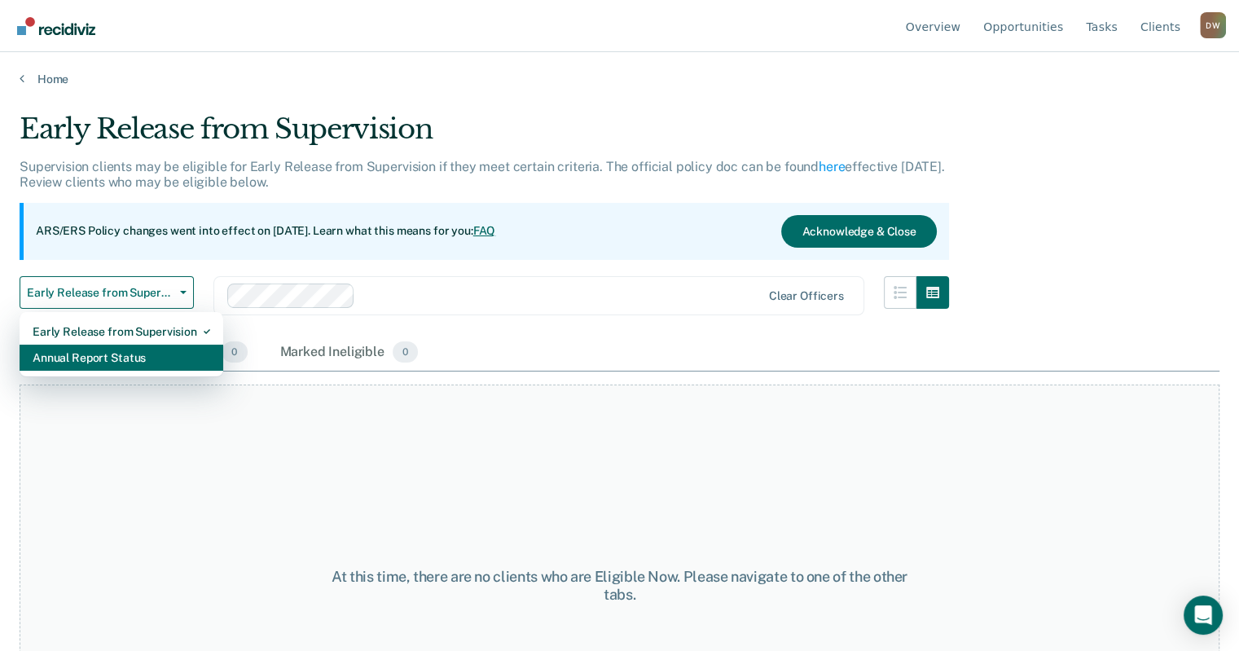
click at [154, 353] on div "Annual Report Status" at bounding box center [122, 358] width 178 height 26
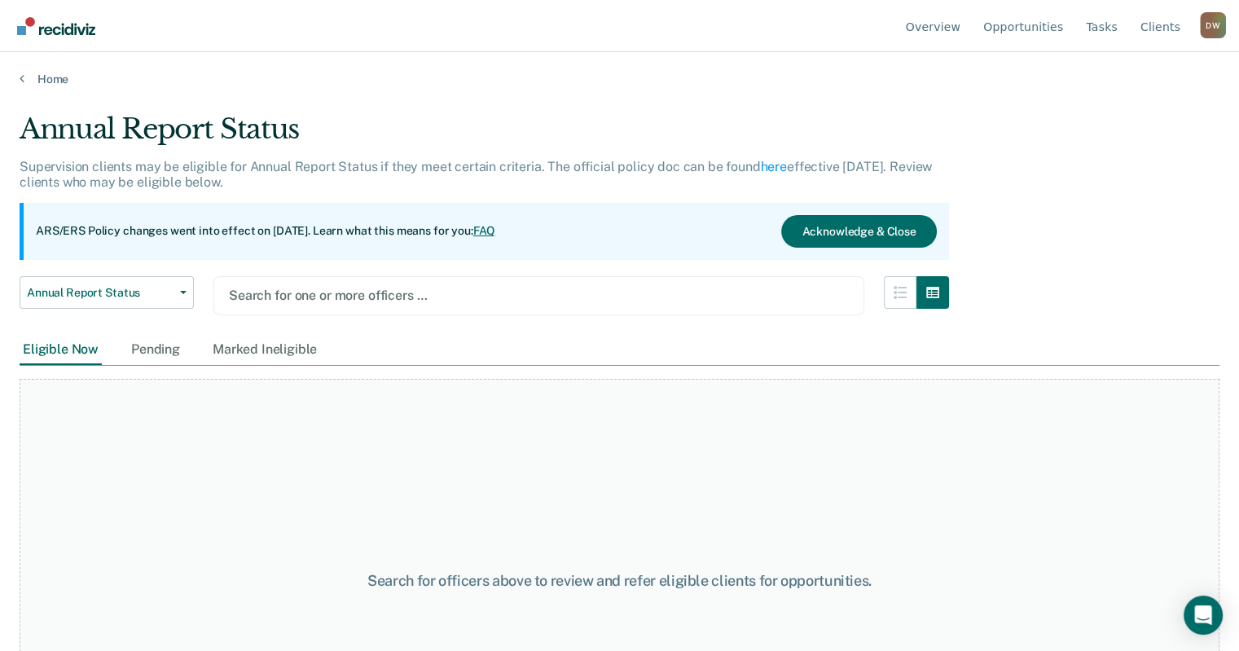
click at [659, 305] on div "Search for one or more officers …" at bounding box center [538, 295] width 623 height 22
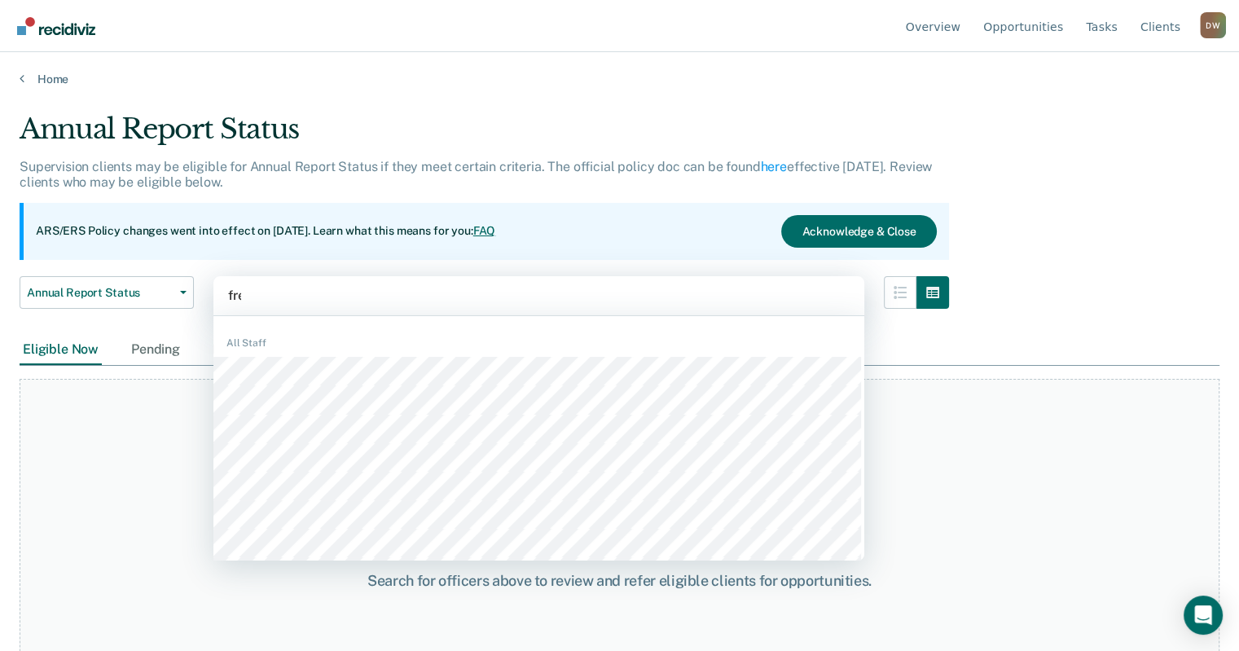
type input "[PERSON_NAME]"
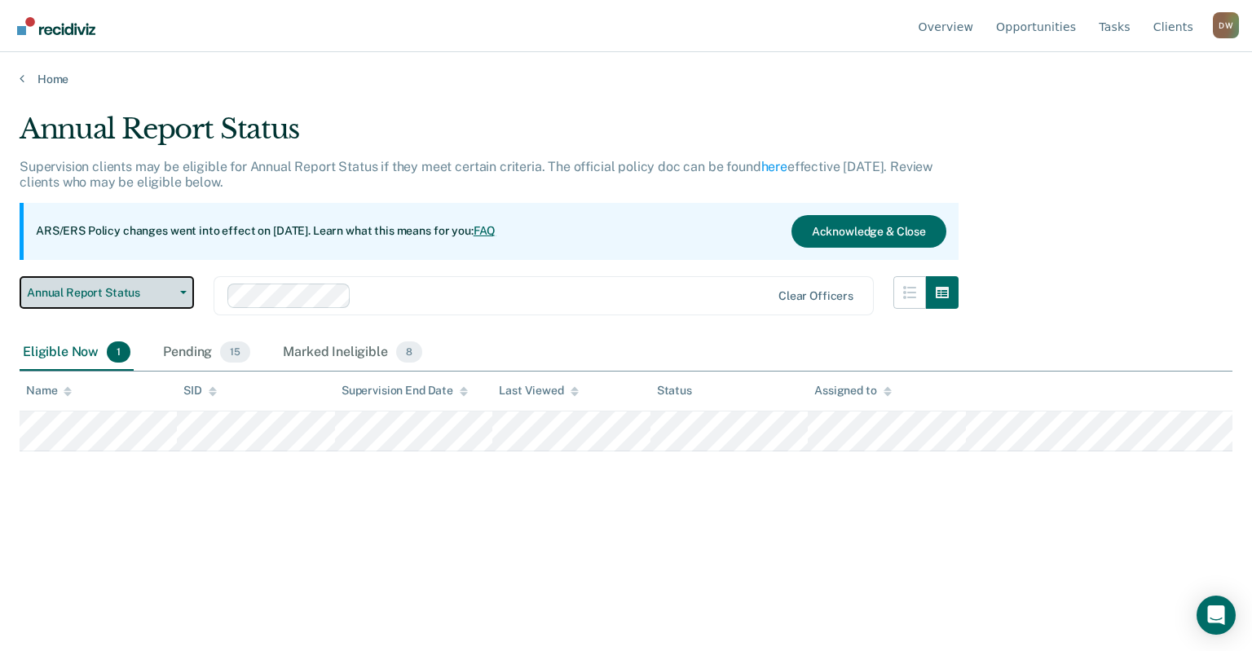
click at [189, 297] on button "Annual Report Status" at bounding box center [107, 292] width 174 height 33
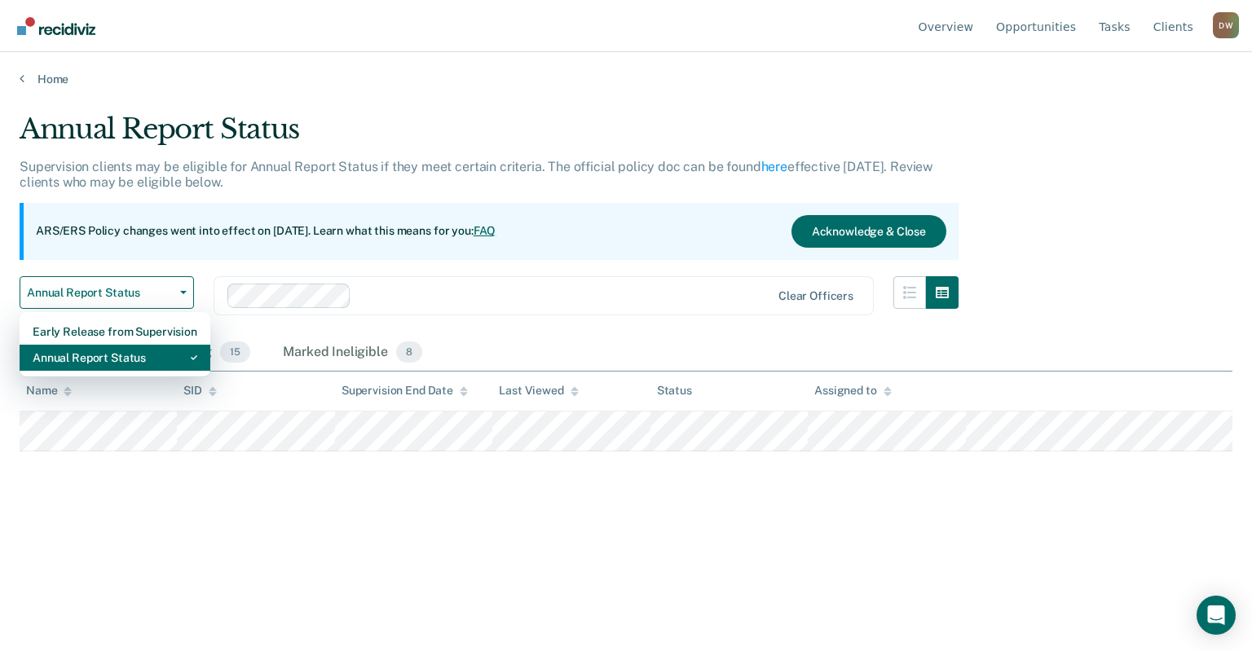
click at [159, 350] on div "Annual Report Status" at bounding box center [115, 358] width 165 height 26
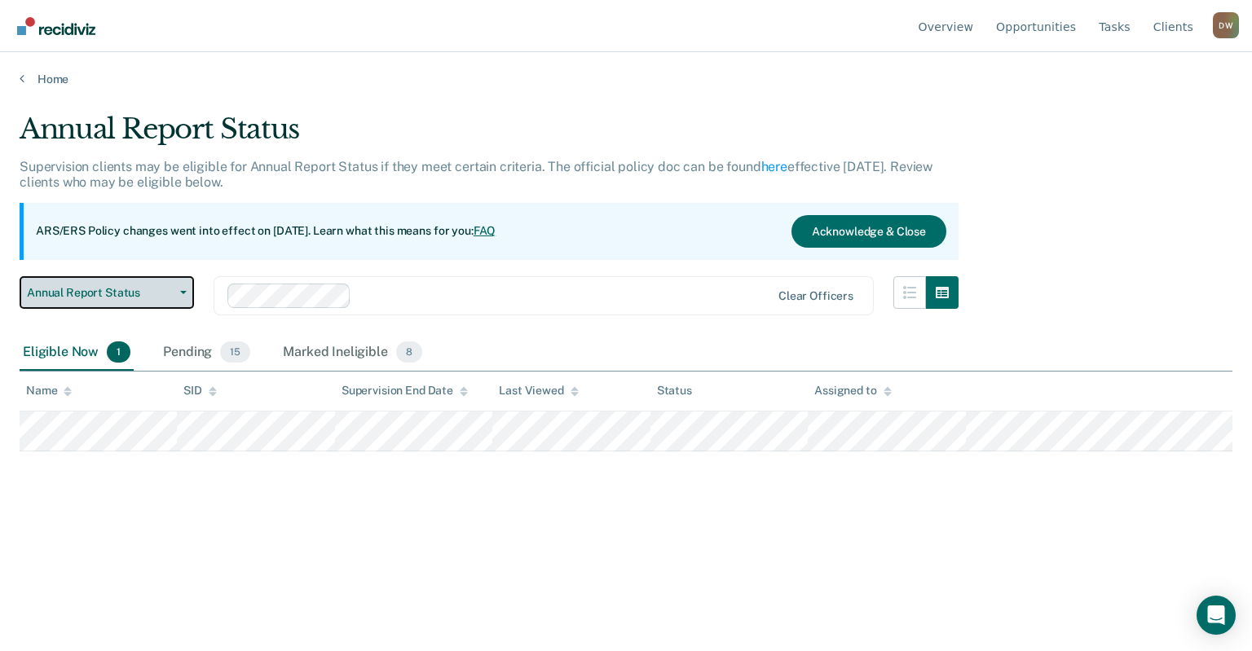
click at [181, 293] on button "Annual Report Status" at bounding box center [107, 292] width 174 height 33
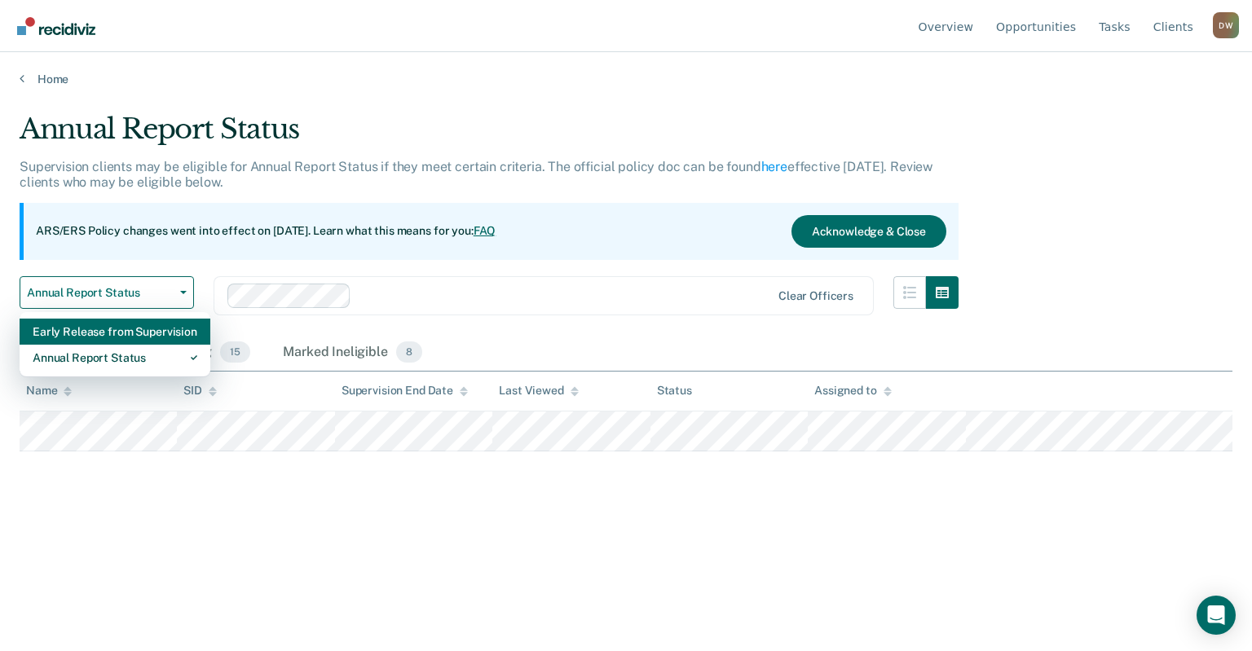
click at [156, 330] on div "Early Release from Supervision" at bounding box center [115, 332] width 165 height 26
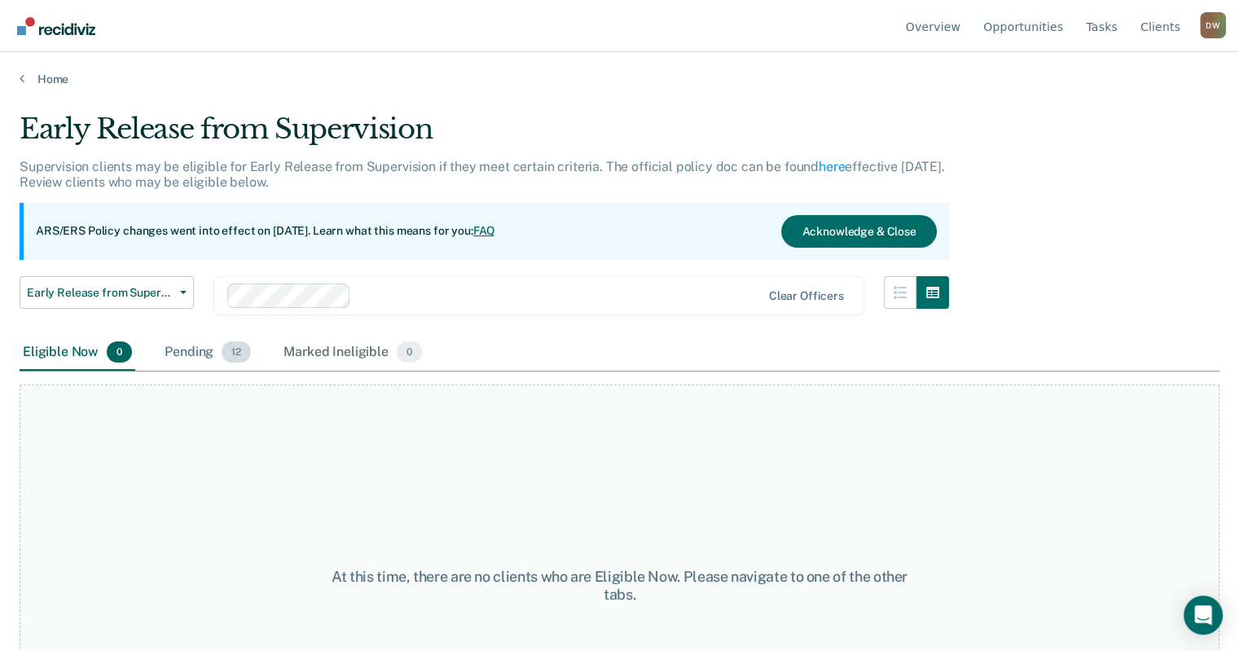
click at [232, 346] on span "12" at bounding box center [236, 351] width 29 height 21
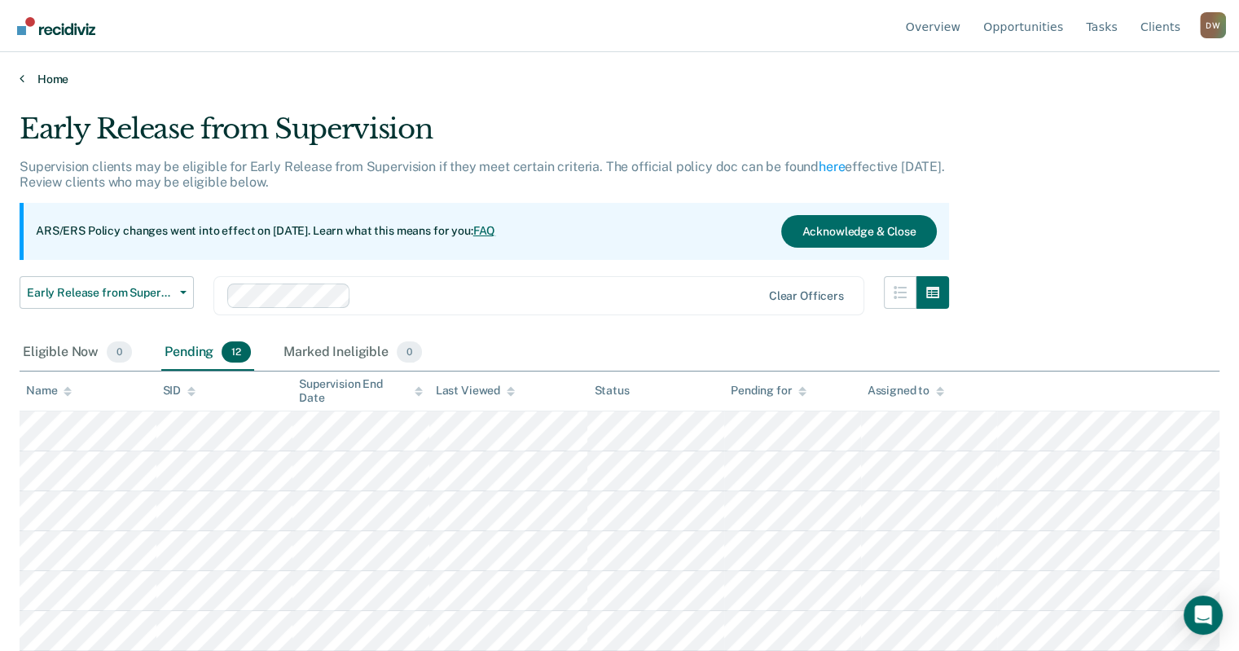
click at [26, 76] on link "Home" at bounding box center [620, 79] width 1200 height 15
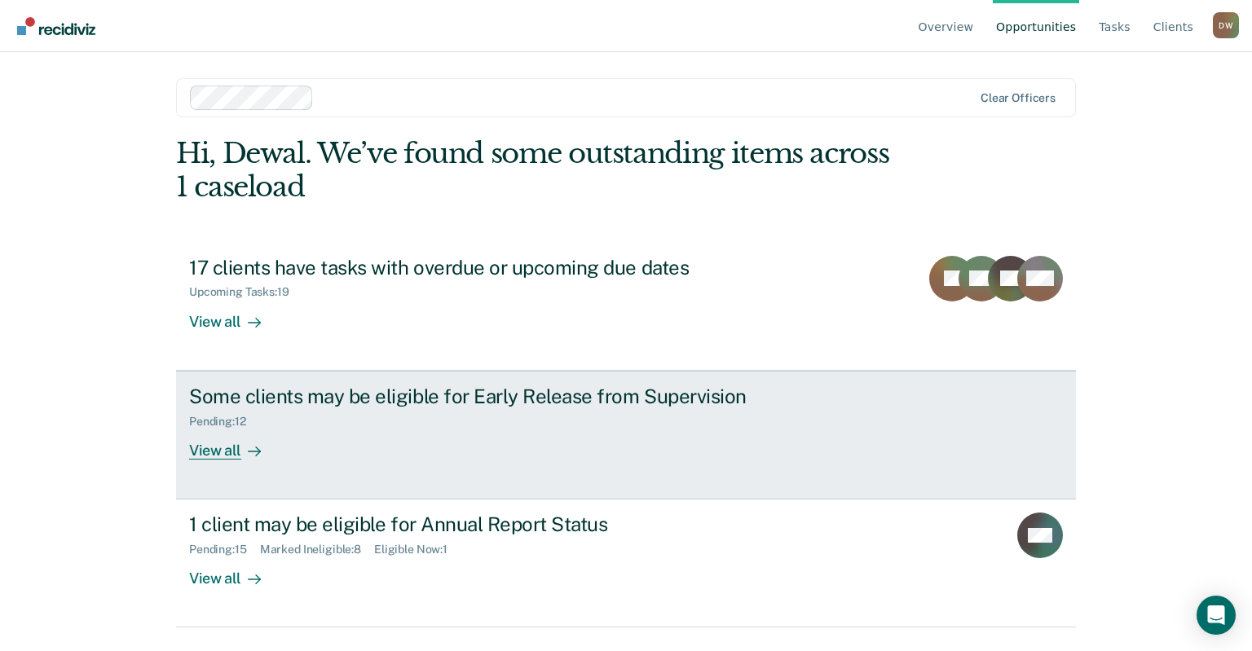
click at [229, 422] on div "Pending : 12" at bounding box center [224, 422] width 70 height 14
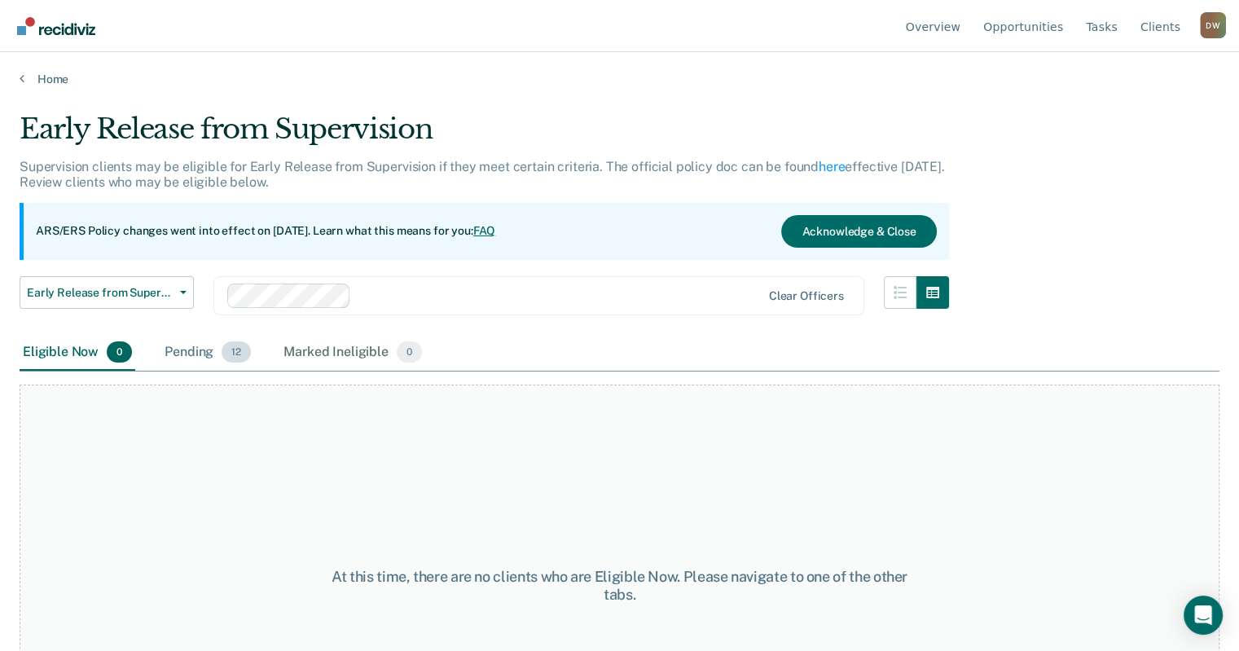
click at [234, 350] on span "12" at bounding box center [236, 351] width 29 height 21
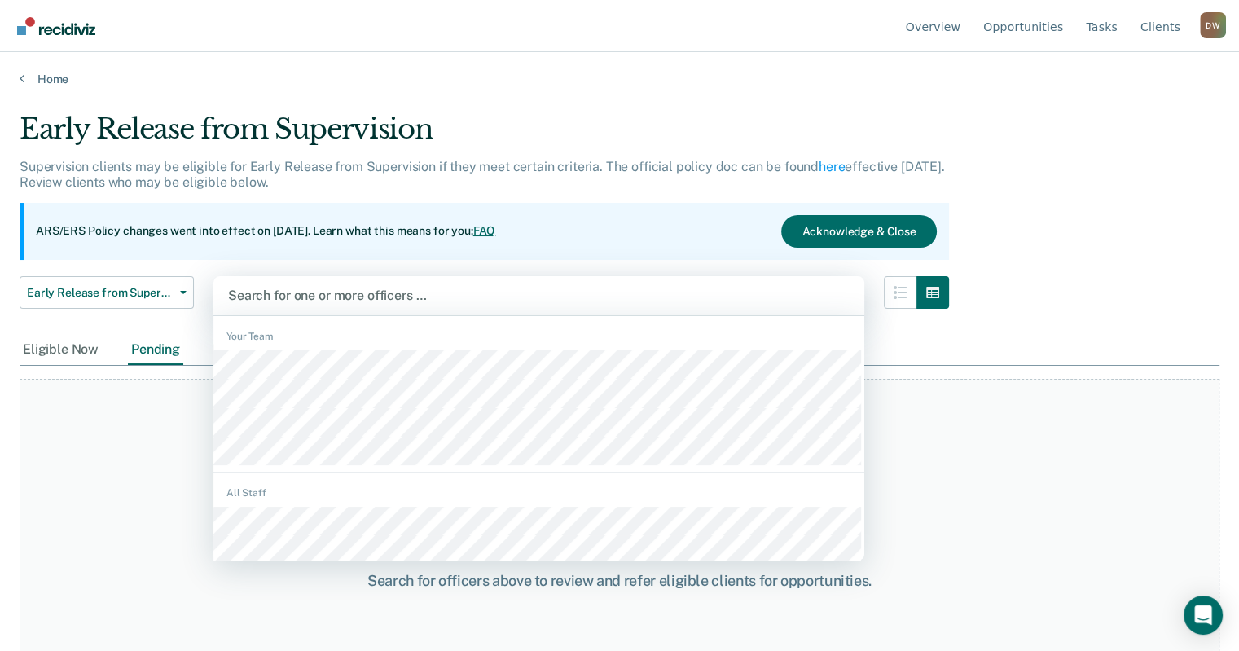
click at [422, 292] on div at bounding box center [539, 295] width 622 height 19
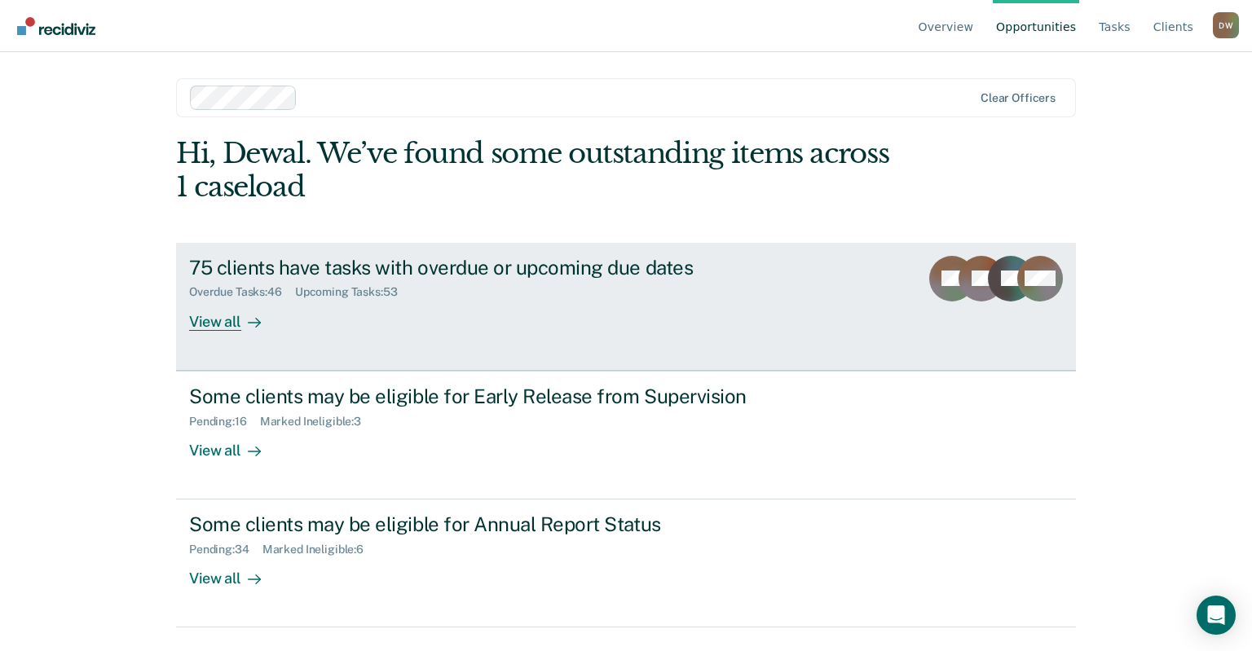
click at [227, 322] on div "View all" at bounding box center [234, 315] width 91 height 32
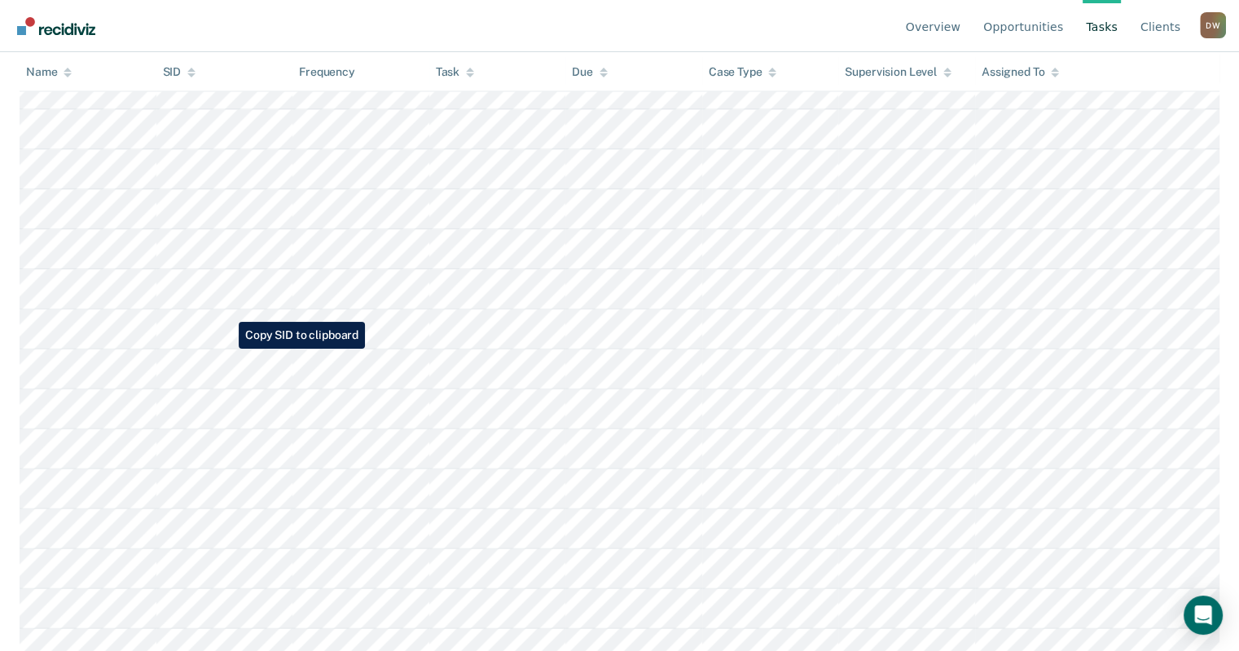
scroll to position [4022, 0]
